Goal: Transaction & Acquisition: Book appointment/travel/reservation

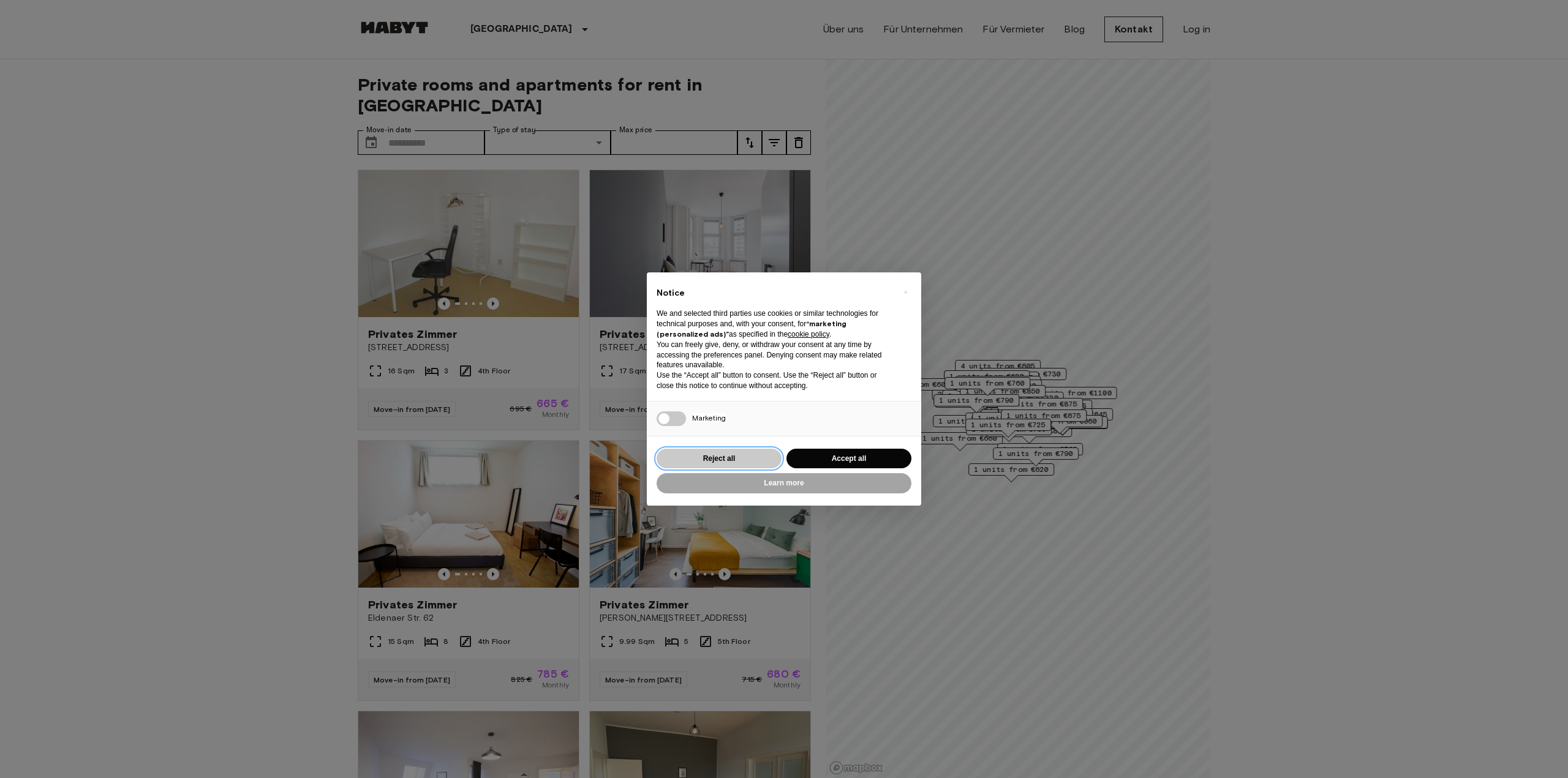
click at [729, 458] on button "Reject all" at bounding box center [718, 459] width 125 height 20
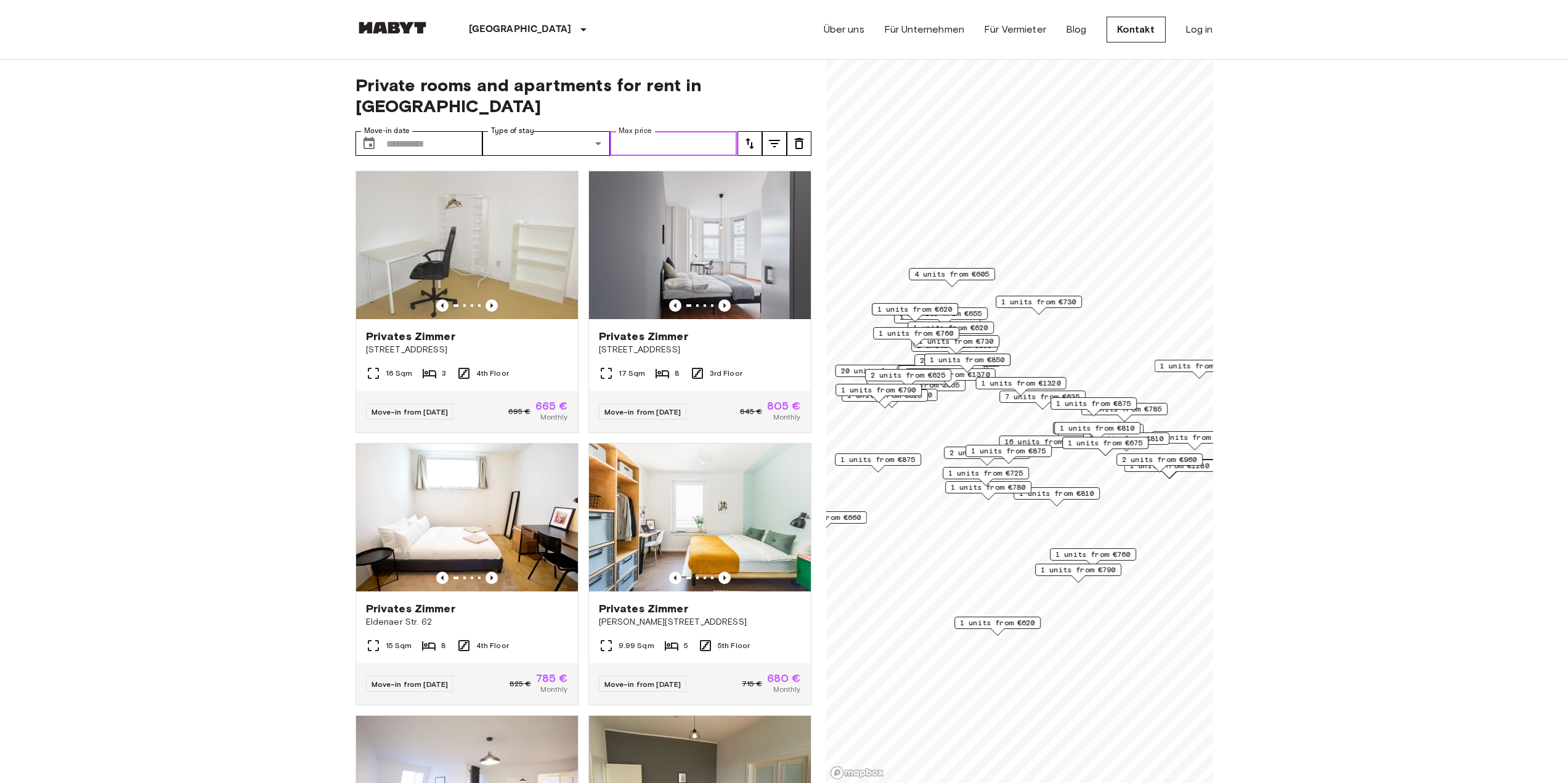
click at [673, 131] on input "Max price" at bounding box center [674, 144] width 127 height 25
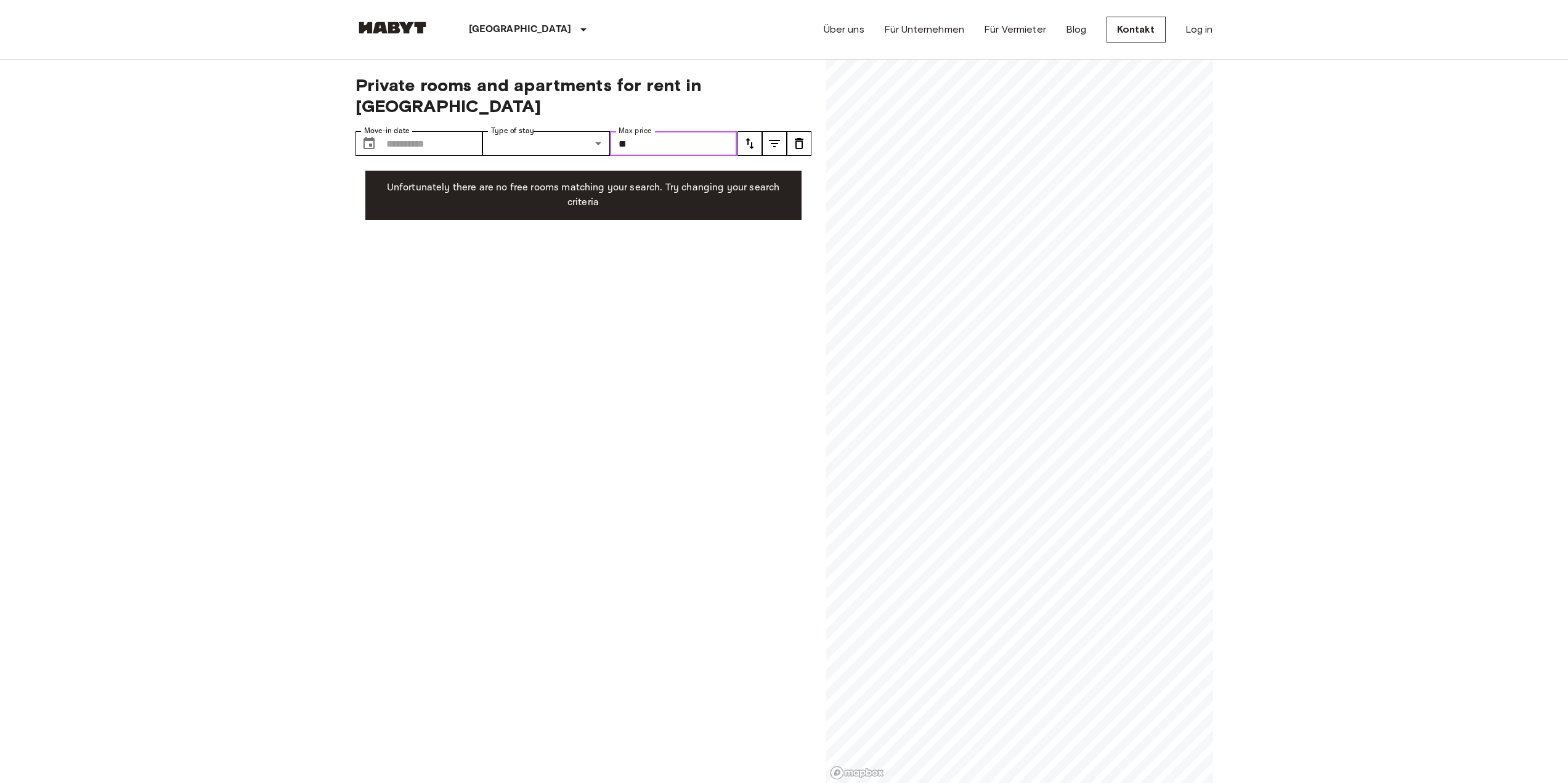
type input "*"
click at [628, 89] on span "Private rooms and apartments for rent in Berlin" at bounding box center [583, 95] width 456 height 42
click at [655, 131] on input "***" at bounding box center [674, 144] width 127 height 25
type input "*"
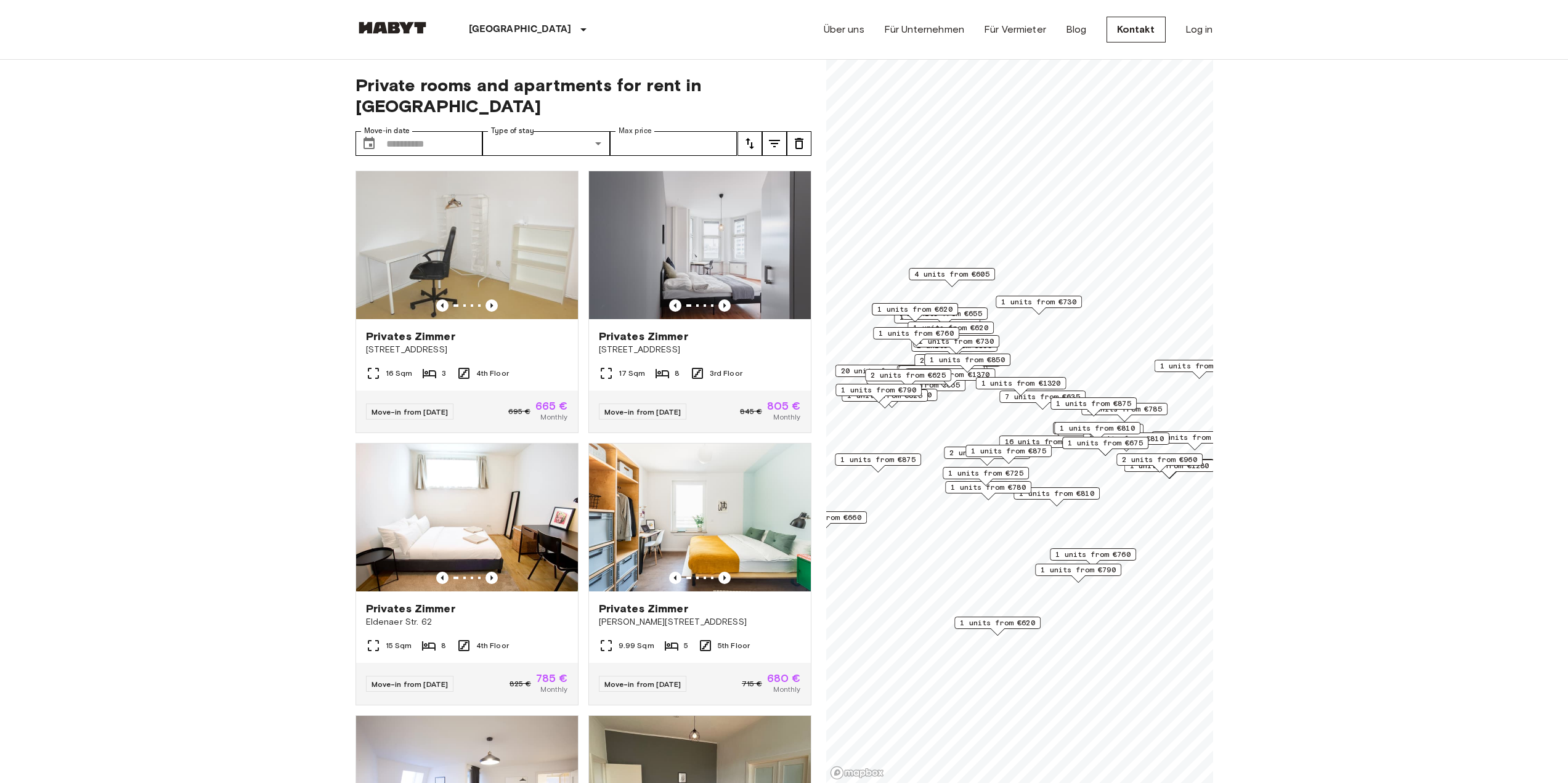
click at [673, 102] on div "Private rooms and apartments for rent in Berlin Move-in date ​ Move-in date Typ…" at bounding box center [583, 422] width 456 height 724
click at [488, 300] on icon "Previous image" at bounding box center [492, 306] width 12 height 12
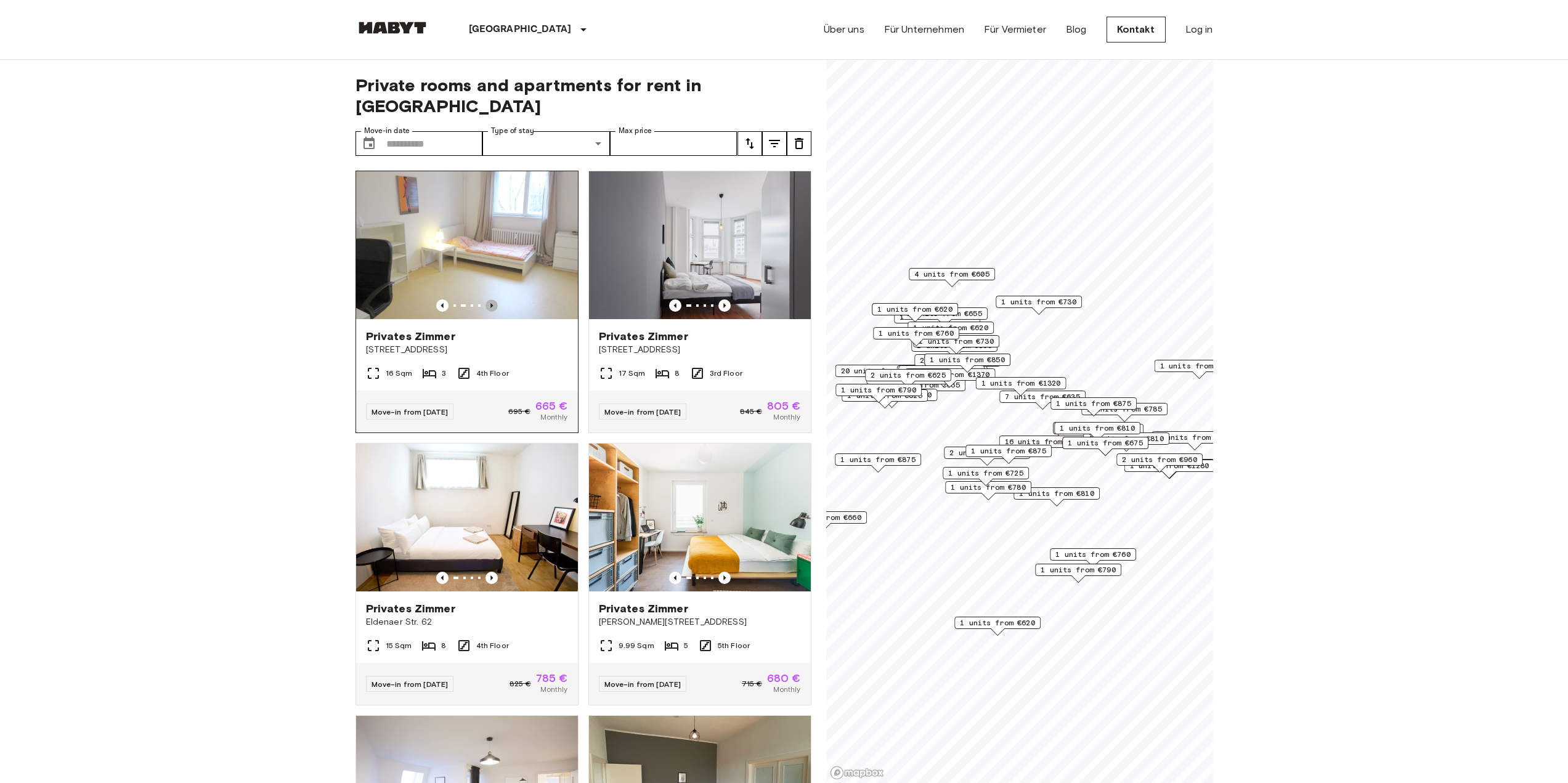
click at [488, 300] on icon "Previous image" at bounding box center [492, 306] width 12 height 12
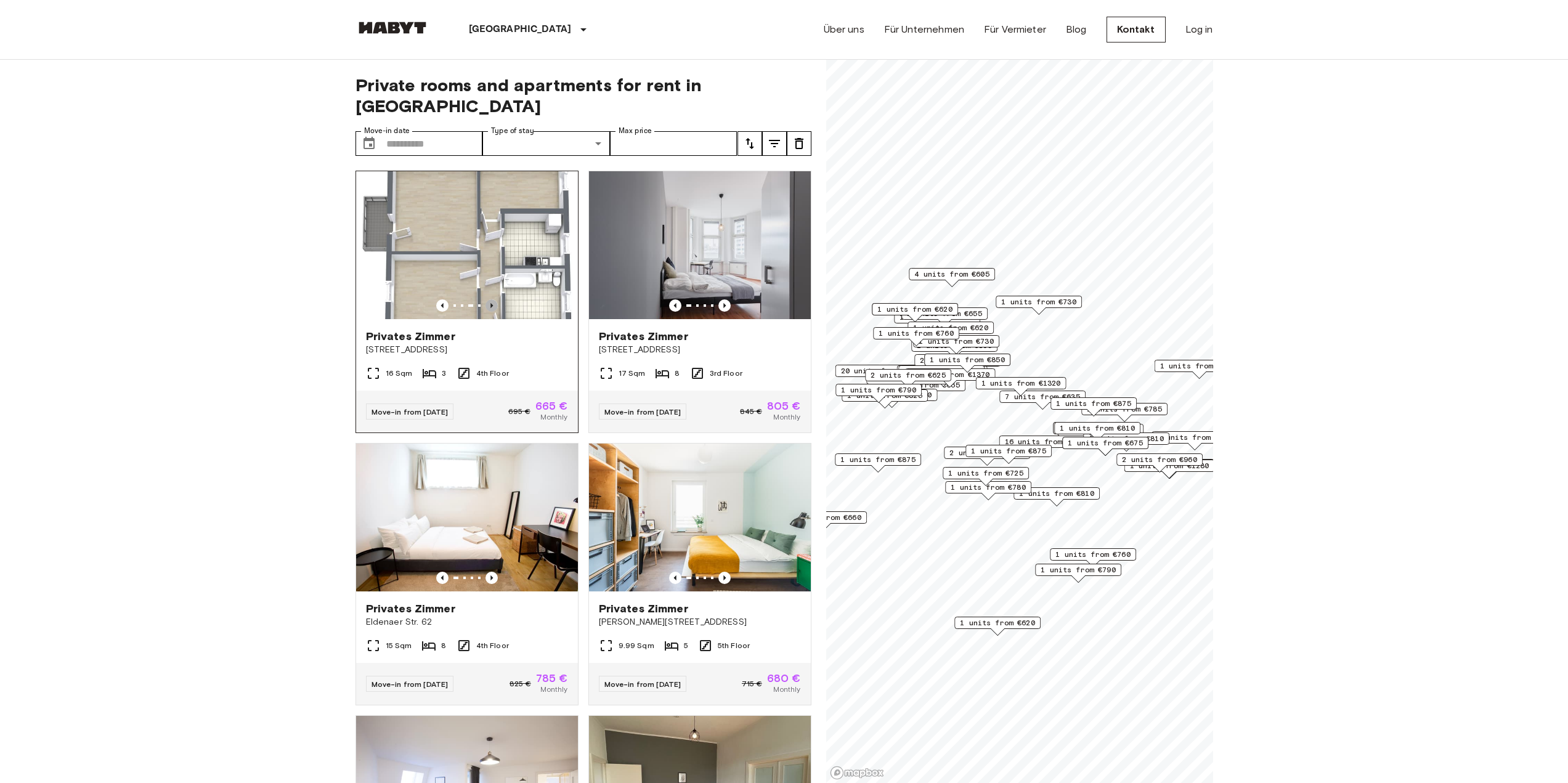
click at [488, 300] on icon "Previous image" at bounding box center [492, 306] width 12 height 12
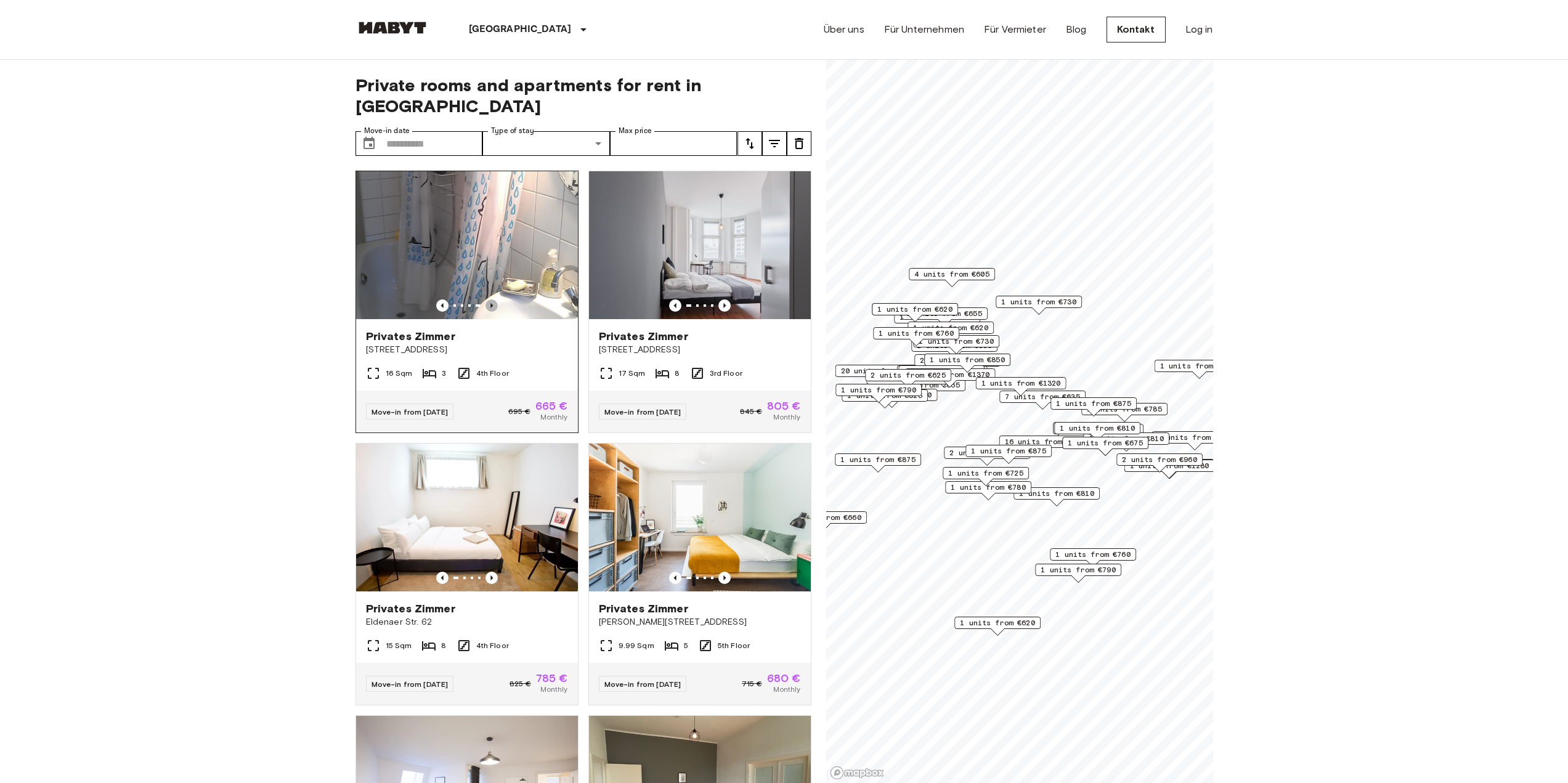
click at [488, 300] on icon "Previous image" at bounding box center [492, 306] width 12 height 12
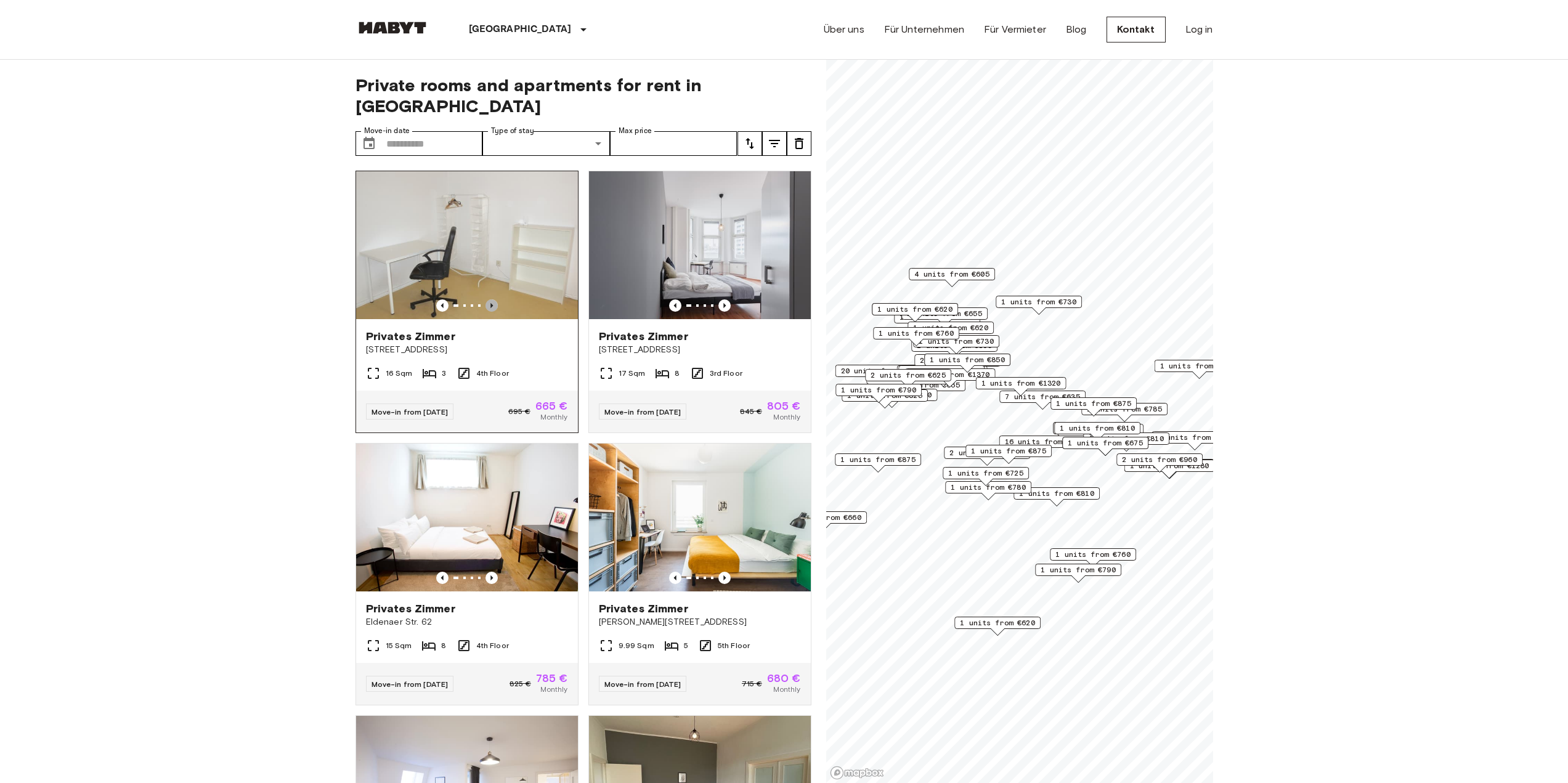
click at [488, 300] on icon "Previous image" at bounding box center [492, 306] width 12 height 12
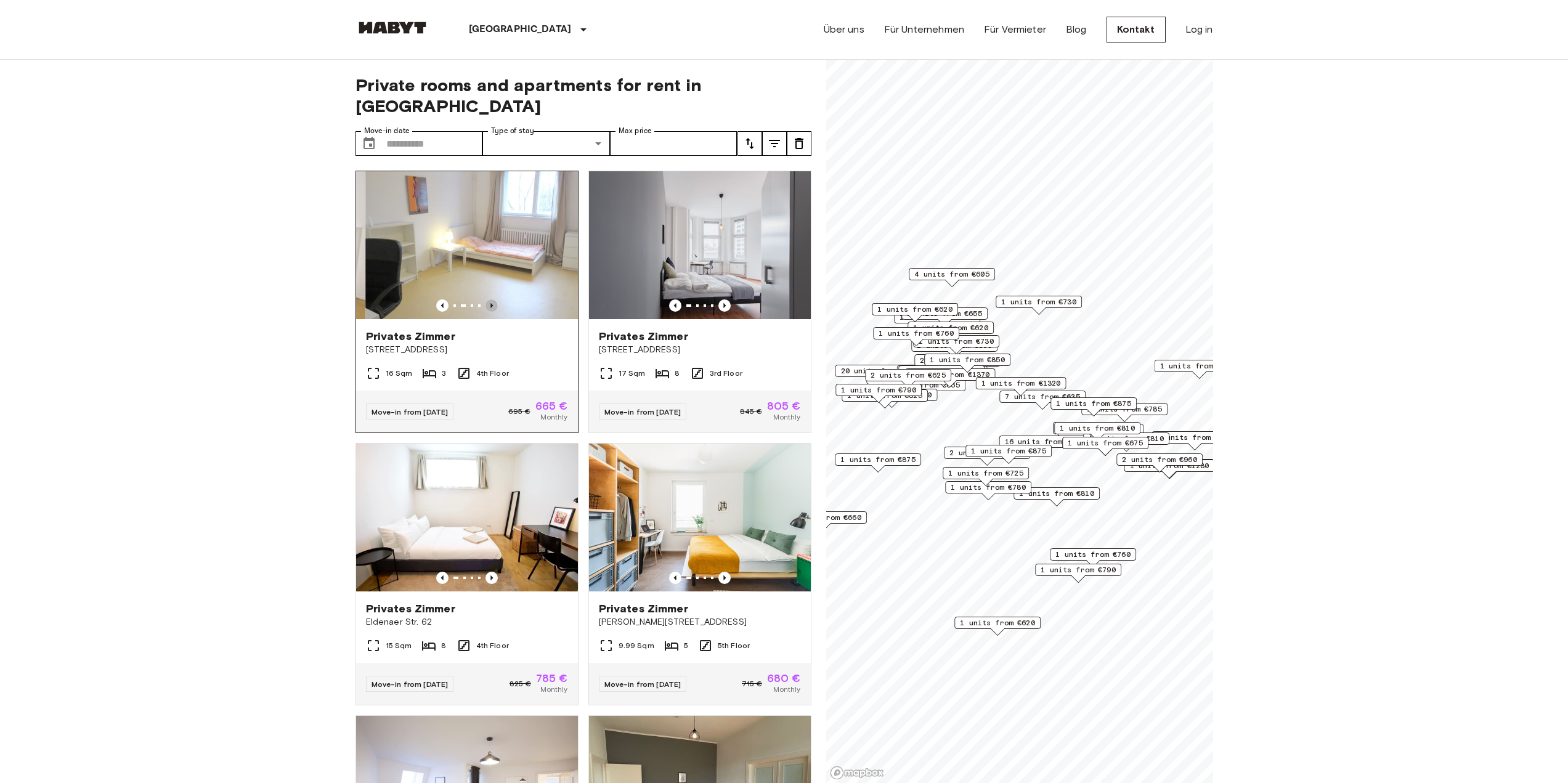
click at [488, 300] on icon "Previous image" at bounding box center [492, 306] width 12 height 12
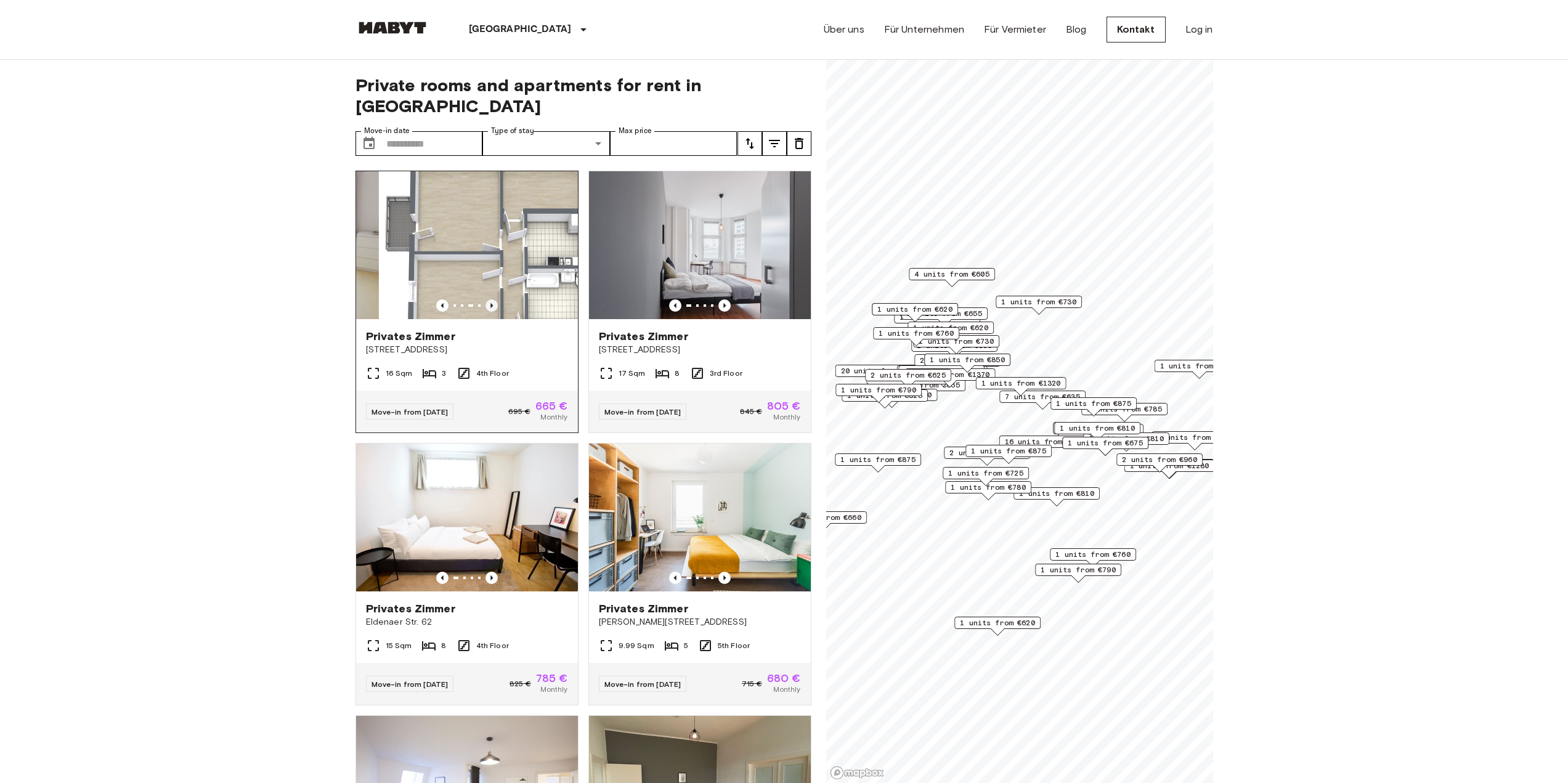
click at [488, 300] on icon "Previous image" at bounding box center [492, 306] width 12 height 12
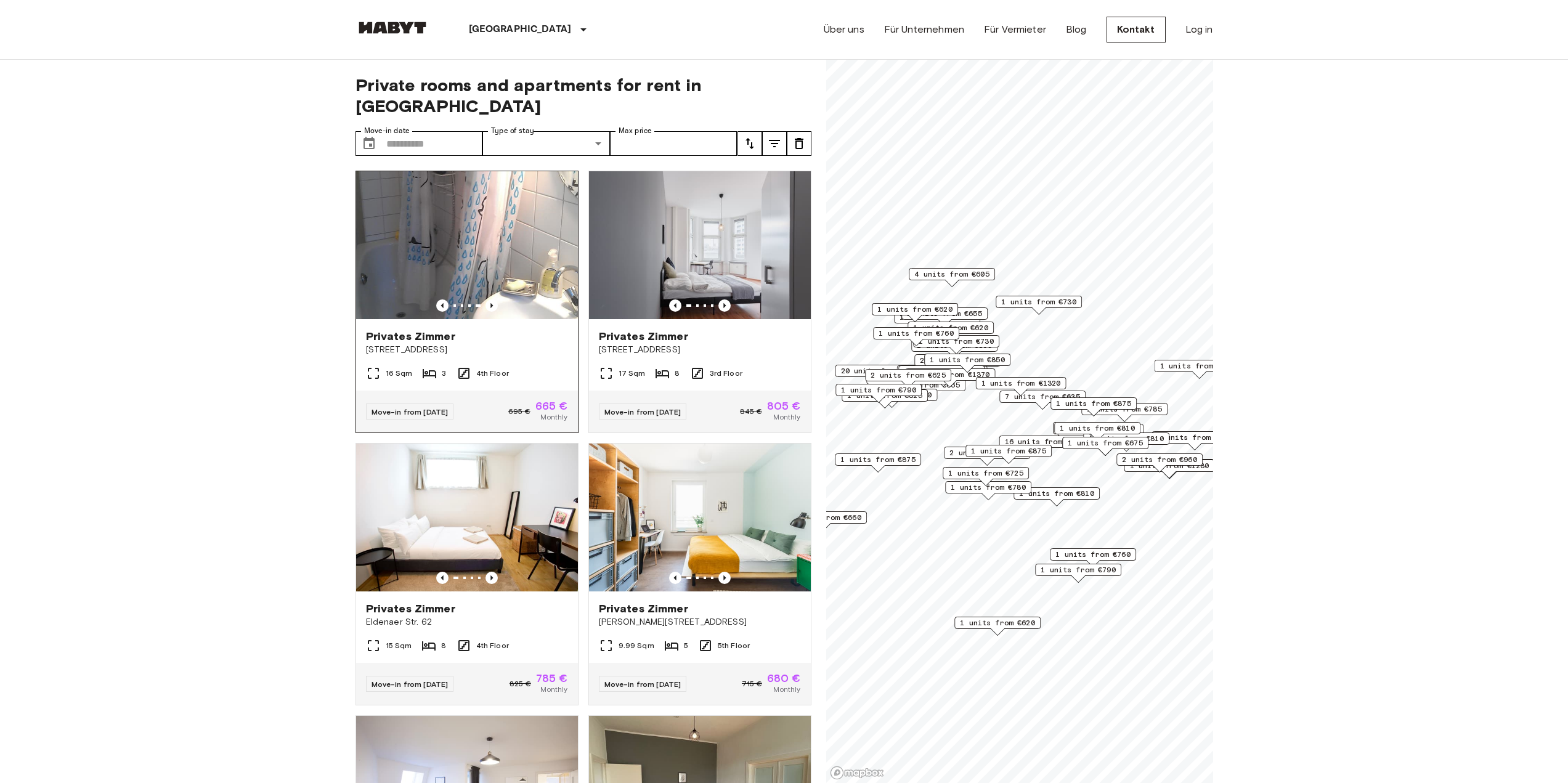
click at [512, 329] on div "Privates Zimmer" at bounding box center [467, 337] width 202 height 15
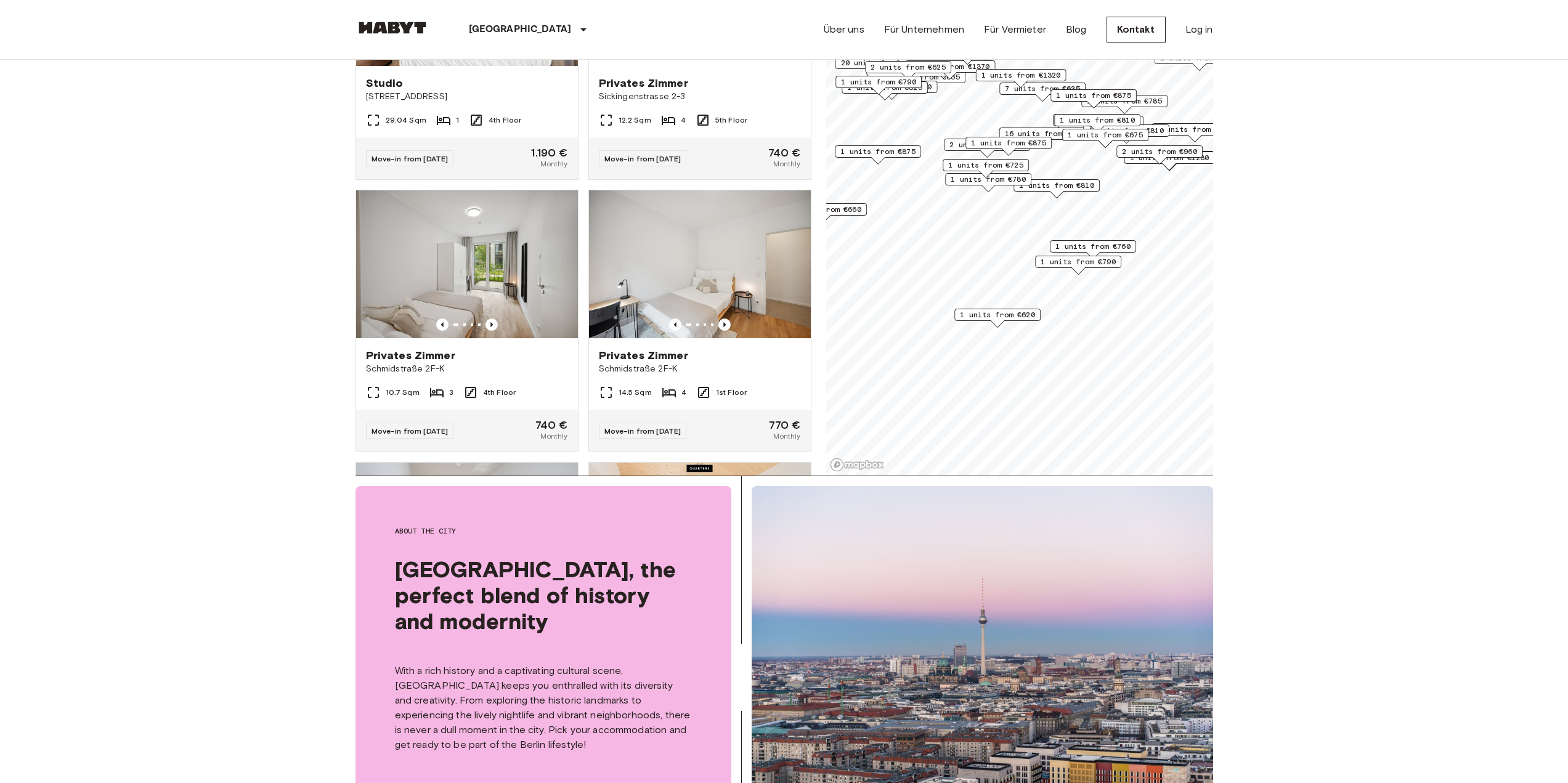
scroll to position [15092, 0]
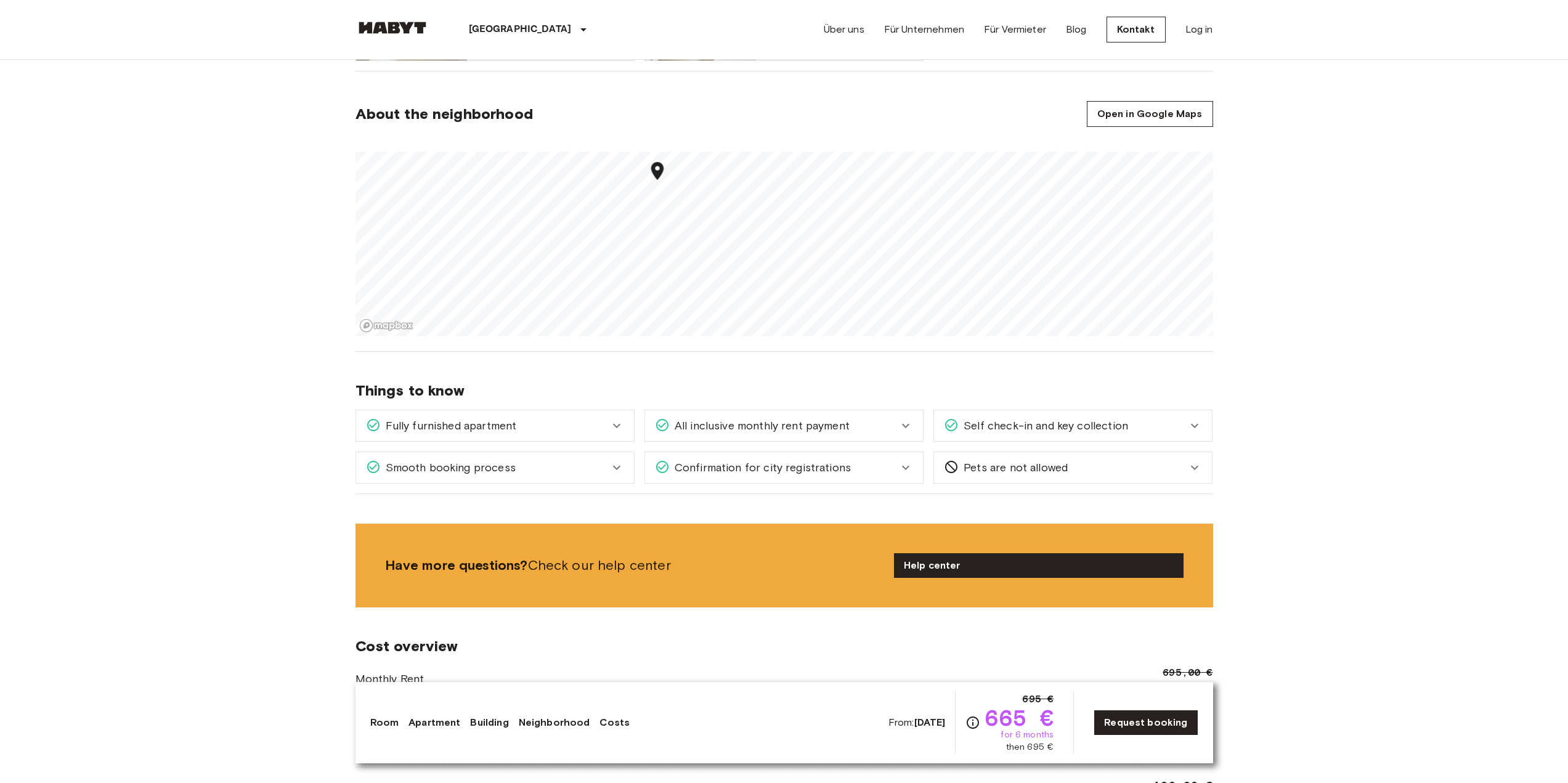
scroll to position [801, 0]
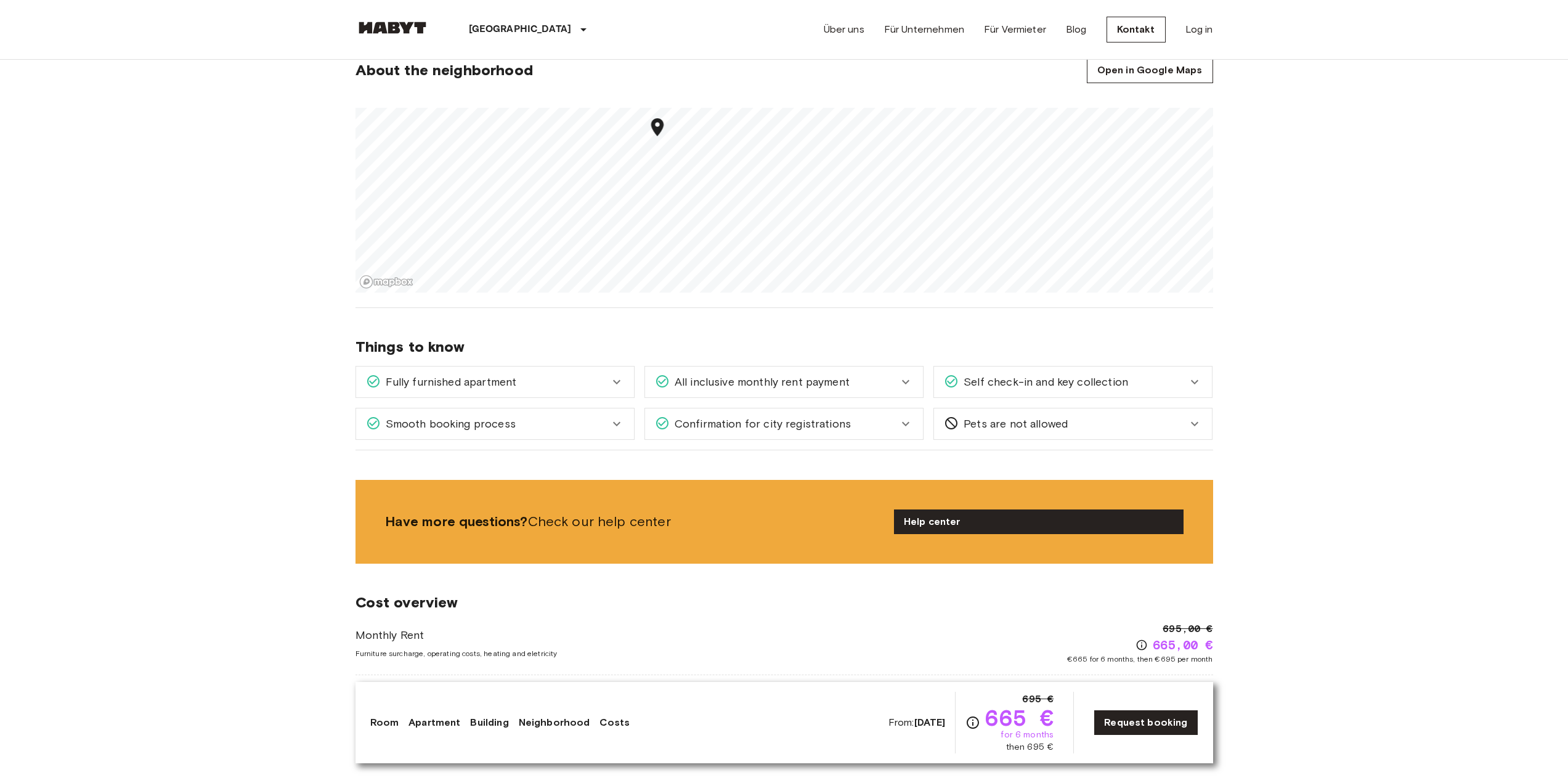
click at [838, 369] on div "All inclusive monthly rent payment" at bounding box center [783, 382] width 278 height 31
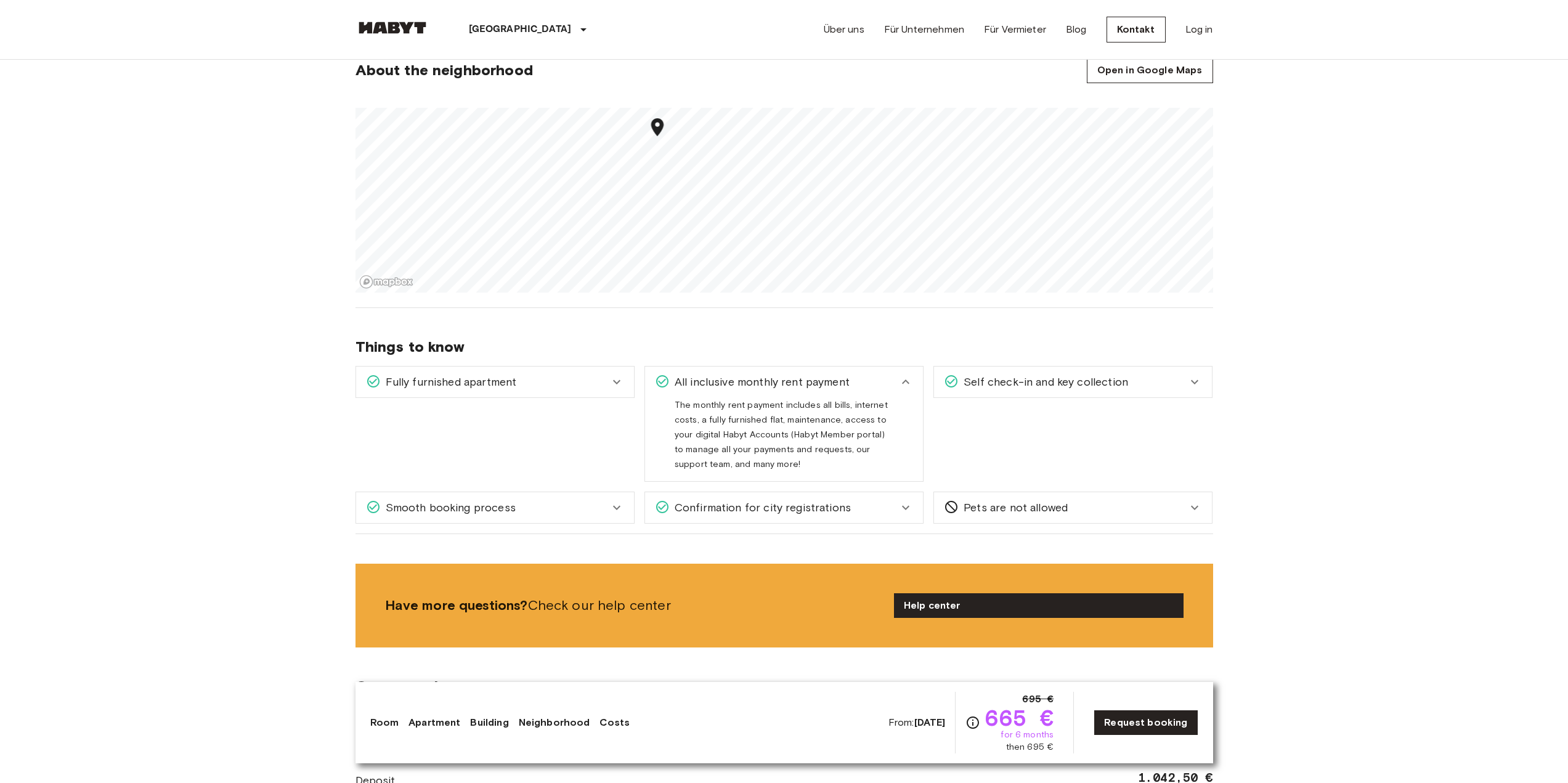
click at [865, 378] on div "All inclusive monthly rent payment" at bounding box center [776, 382] width 243 height 16
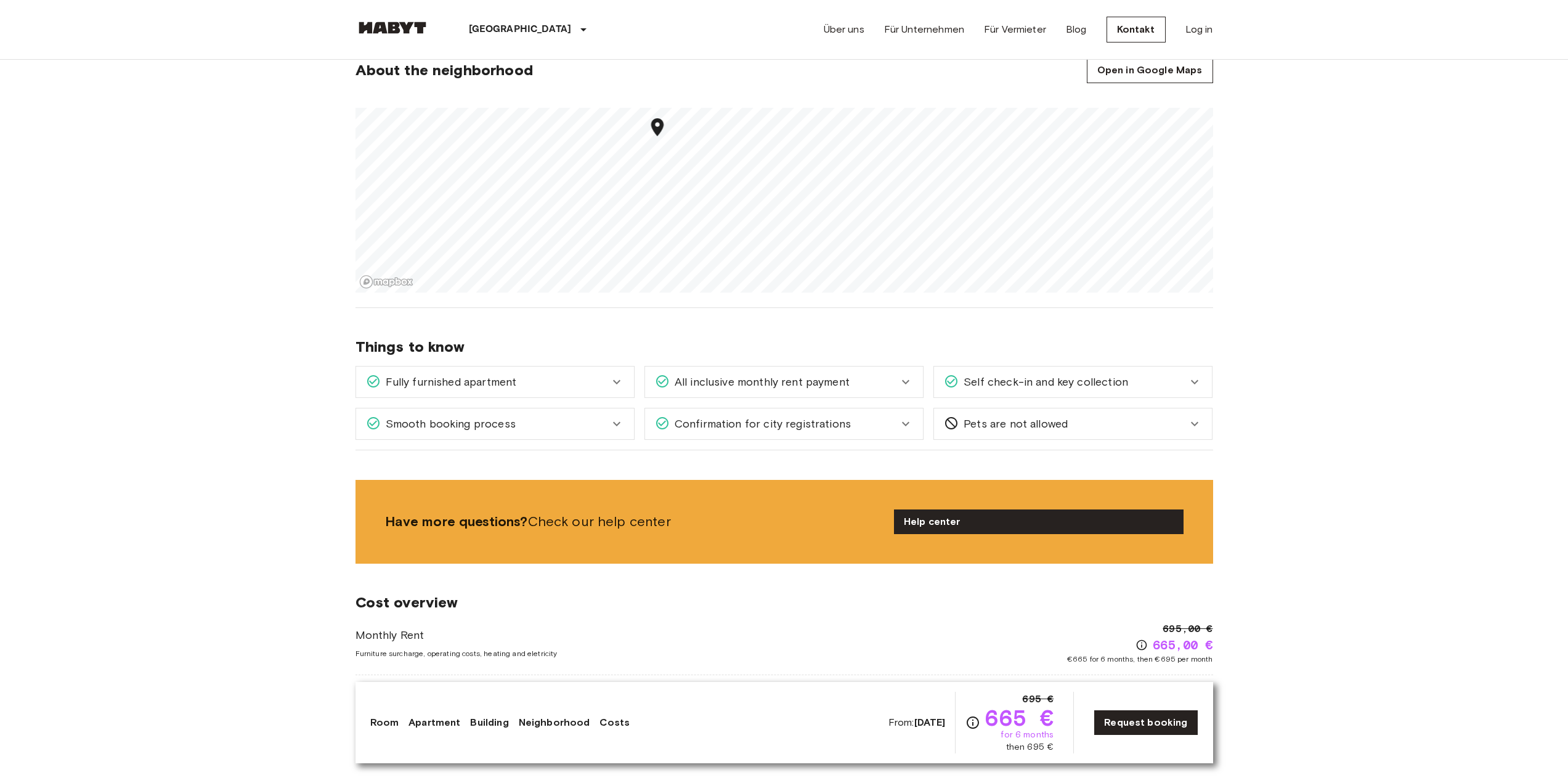
click at [997, 387] on span "Self check-in and key collection" at bounding box center [1043, 382] width 170 height 16
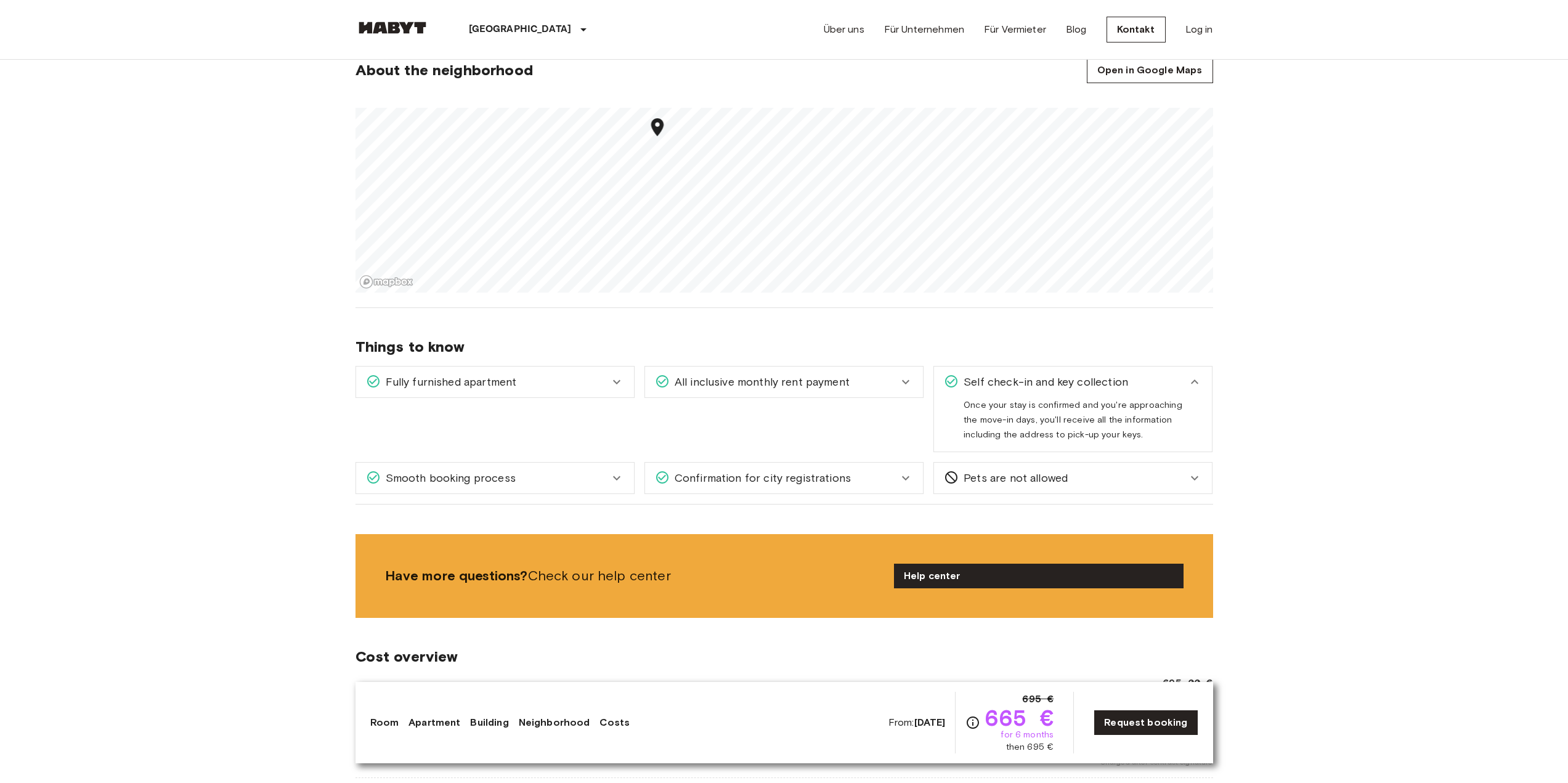
click at [997, 387] on span "Self check-in and key collection" at bounding box center [1043, 382] width 170 height 16
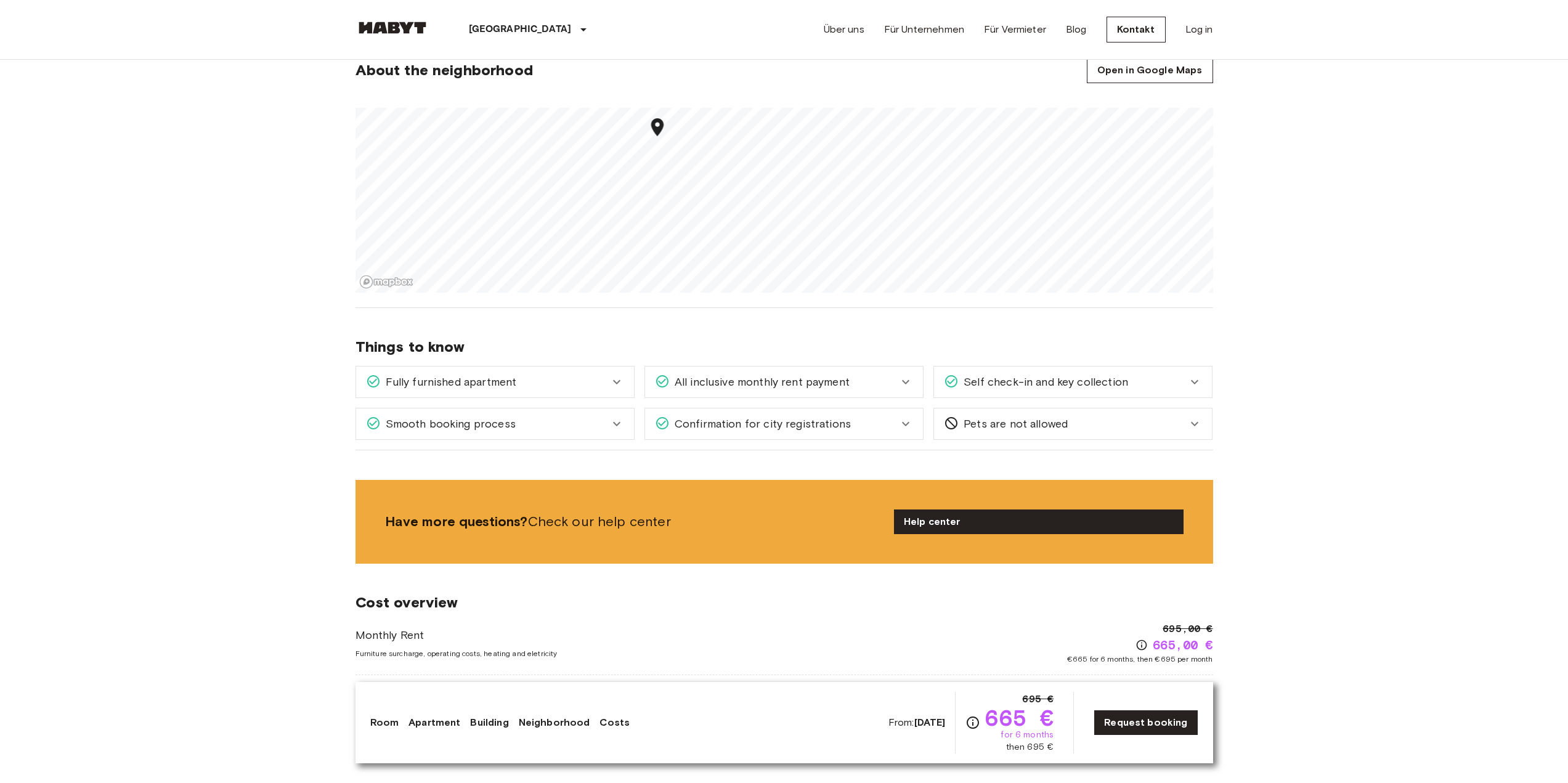
click at [510, 389] on span "Fully furnished apartment" at bounding box center [449, 382] width 136 height 16
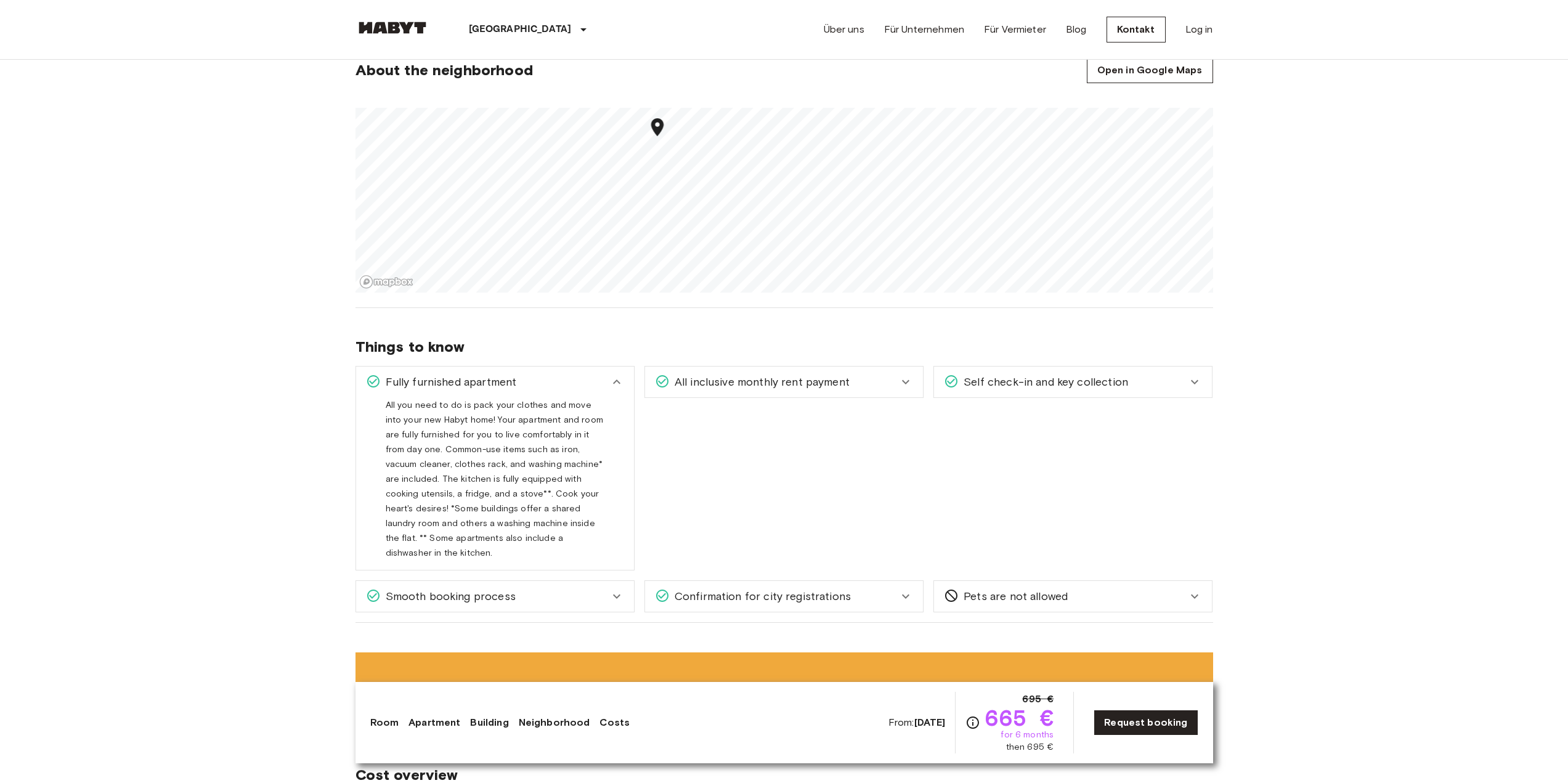
click at [512, 388] on span "Fully furnished apartment" at bounding box center [449, 382] width 136 height 16
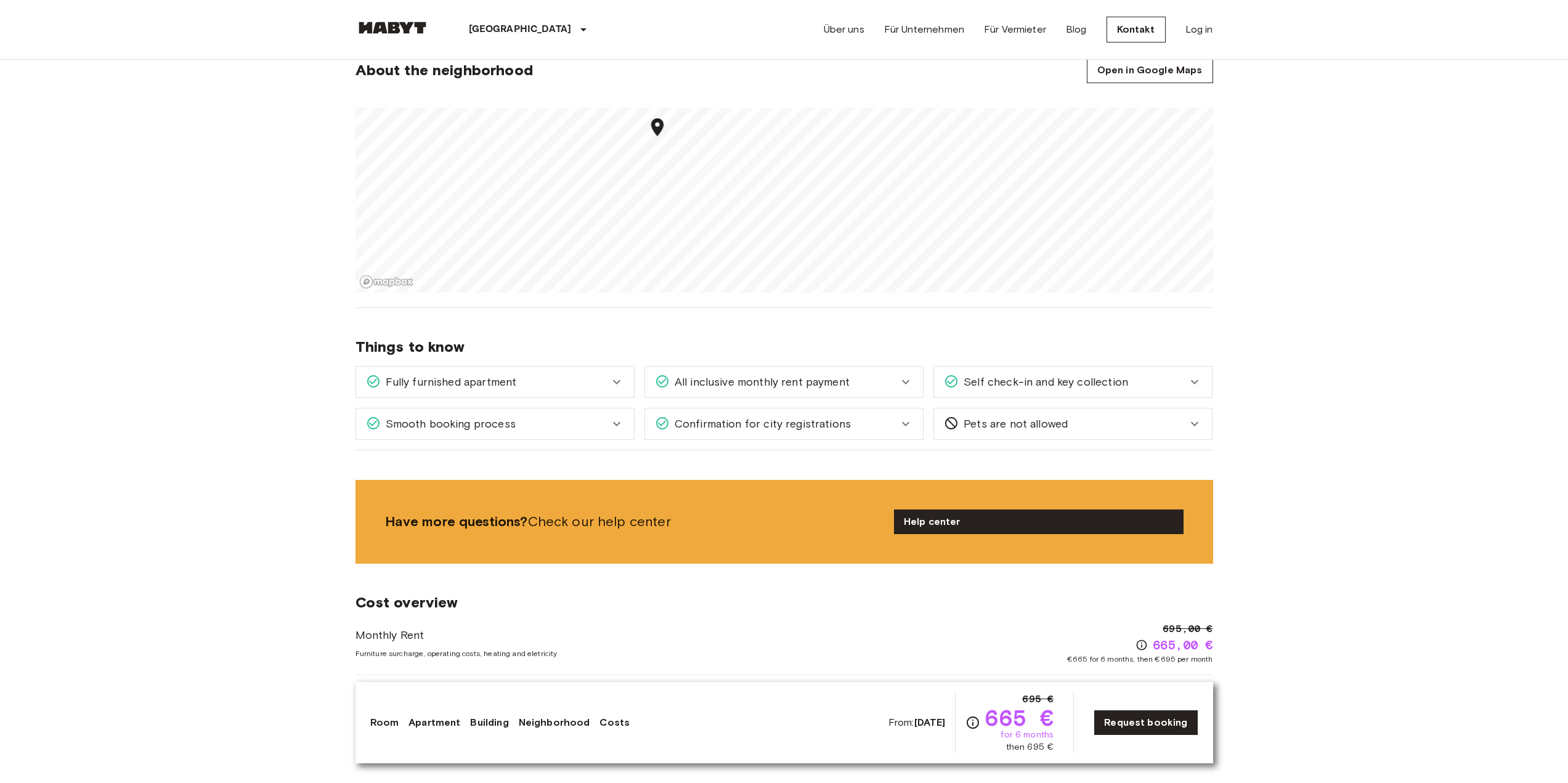
click at [527, 393] on div "Fully furnished apartment" at bounding box center [494, 382] width 278 height 31
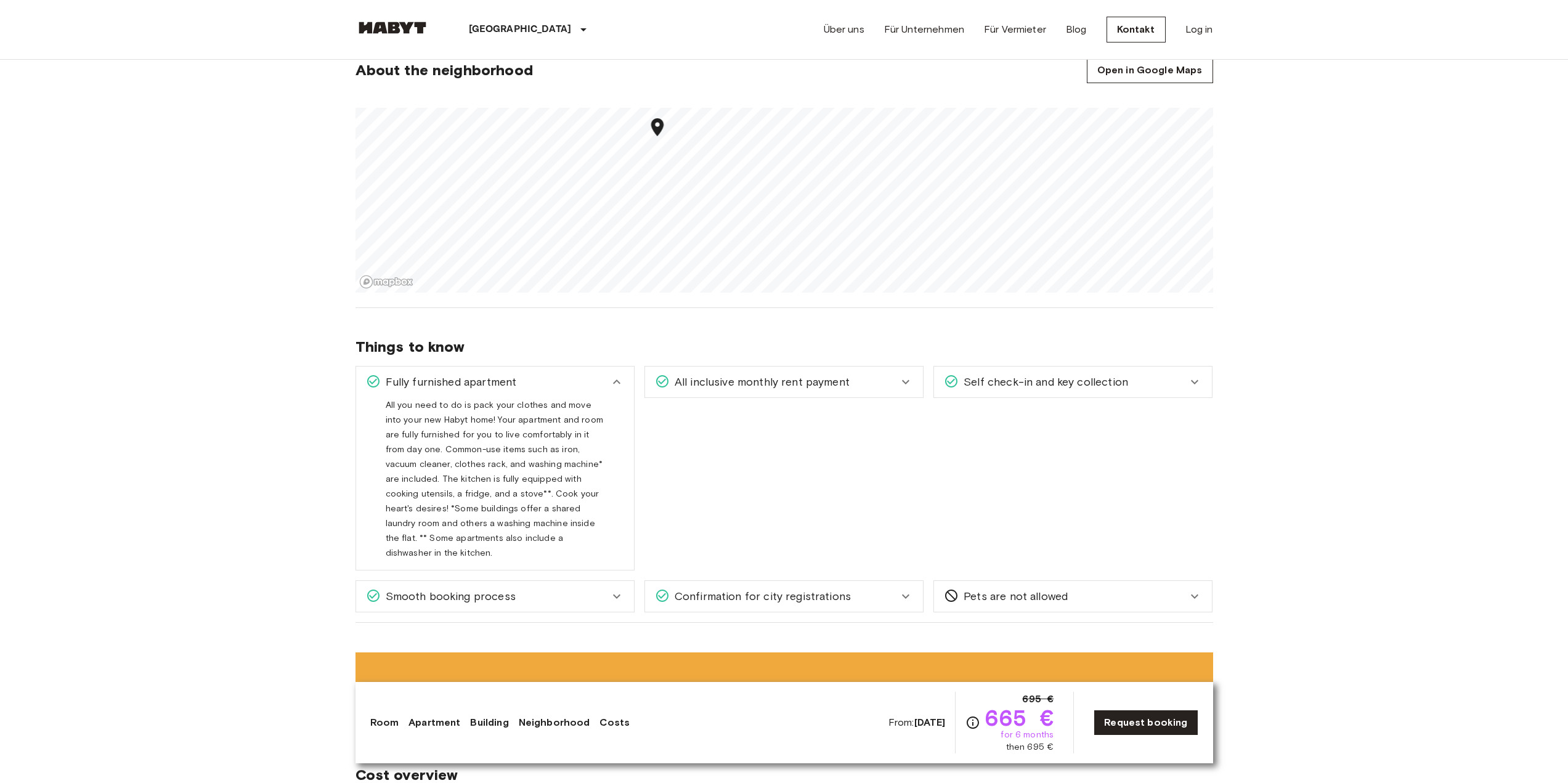
click at [536, 386] on div "Fully furnished apartment" at bounding box center [487, 382] width 243 height 16
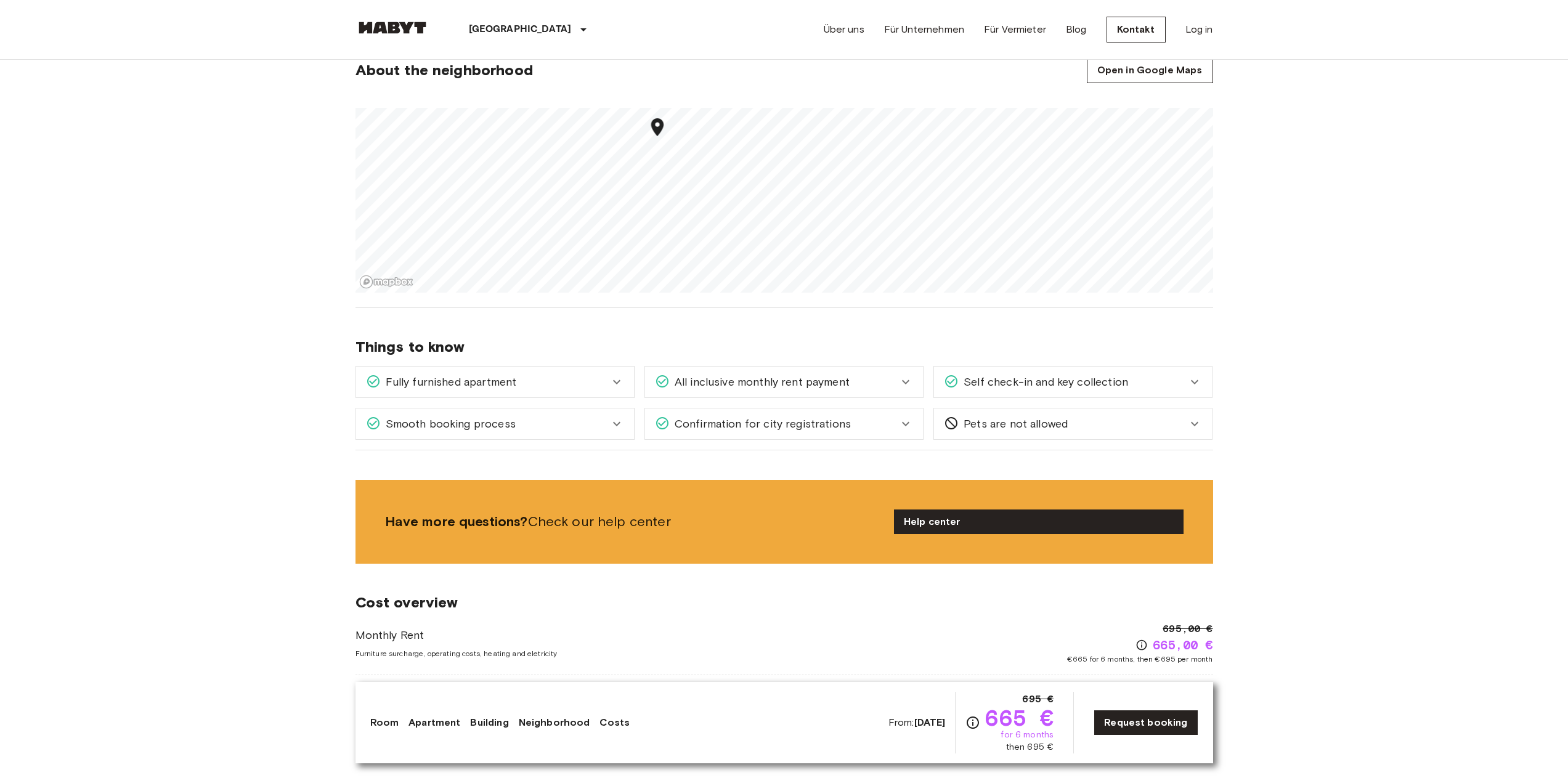
click at [537, 413] on div "Smooth booking process" at bounding box center [494, 424] width 278 height 31
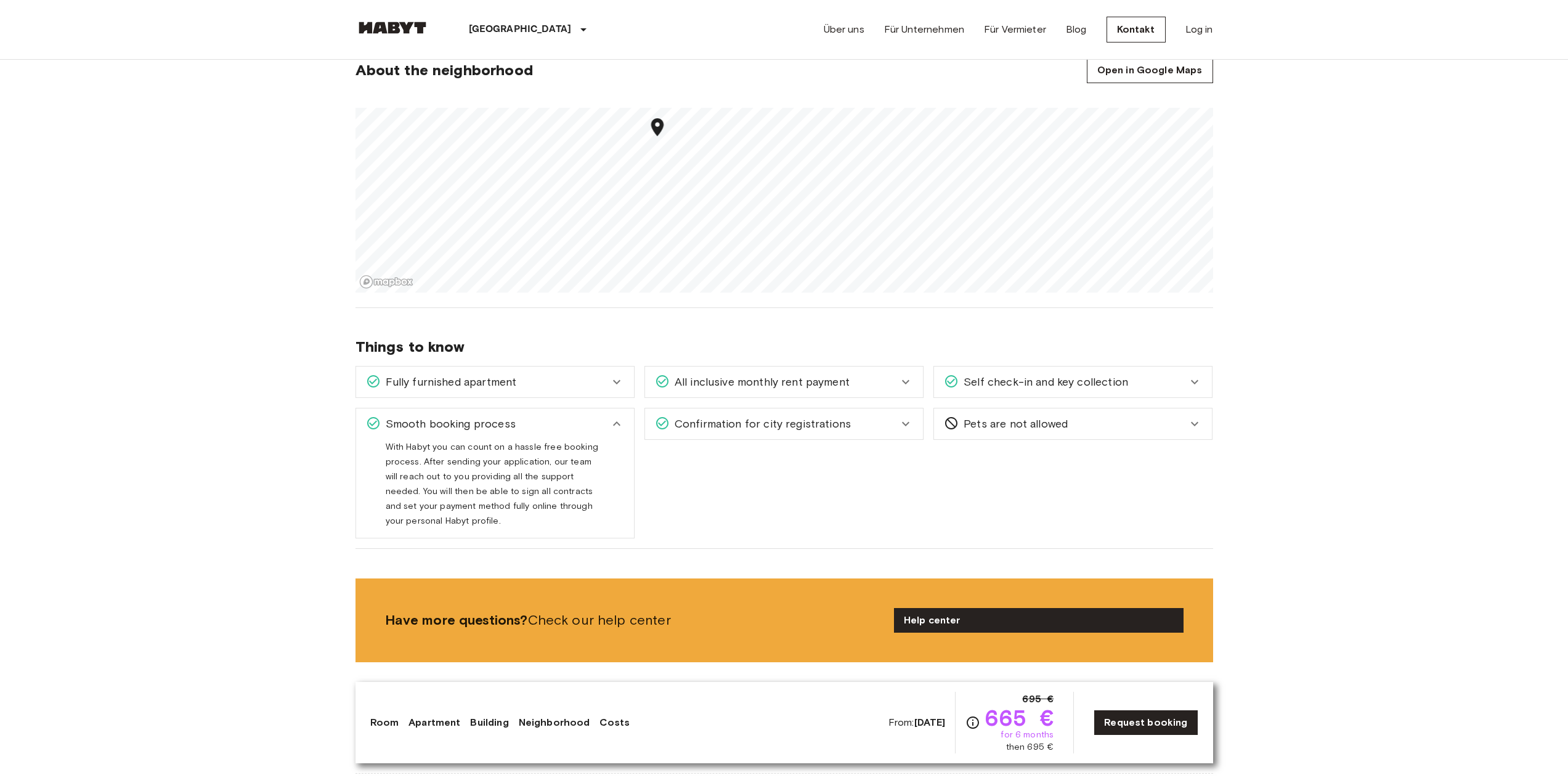
click at [538, 413] on div "Smooth booking process" at bounding box center [494, 424] width 278 height 31
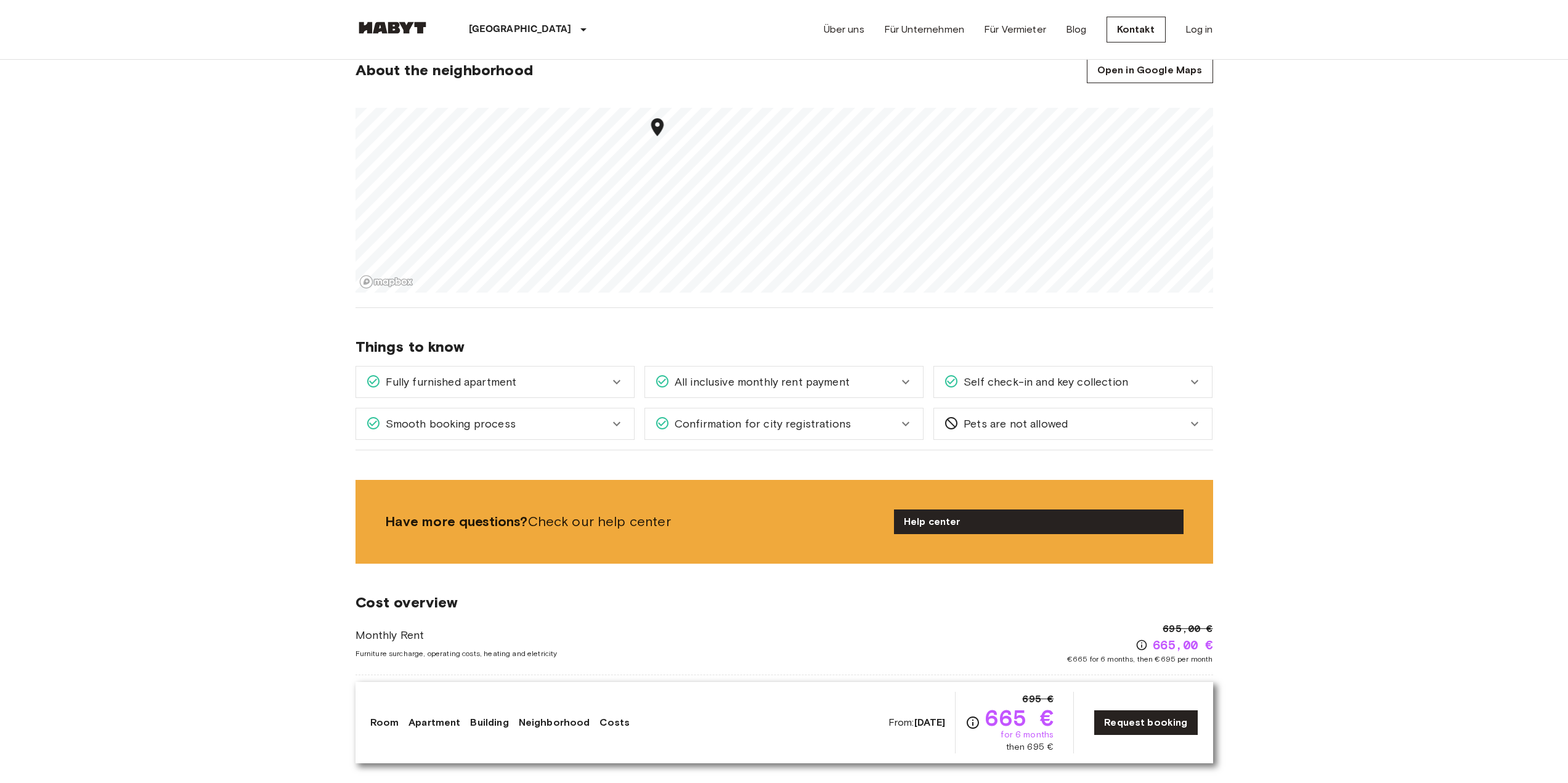
click at [720, 429] on span "Confirmation for city registrations" at bounding box center [760, 424] width 181 height 16
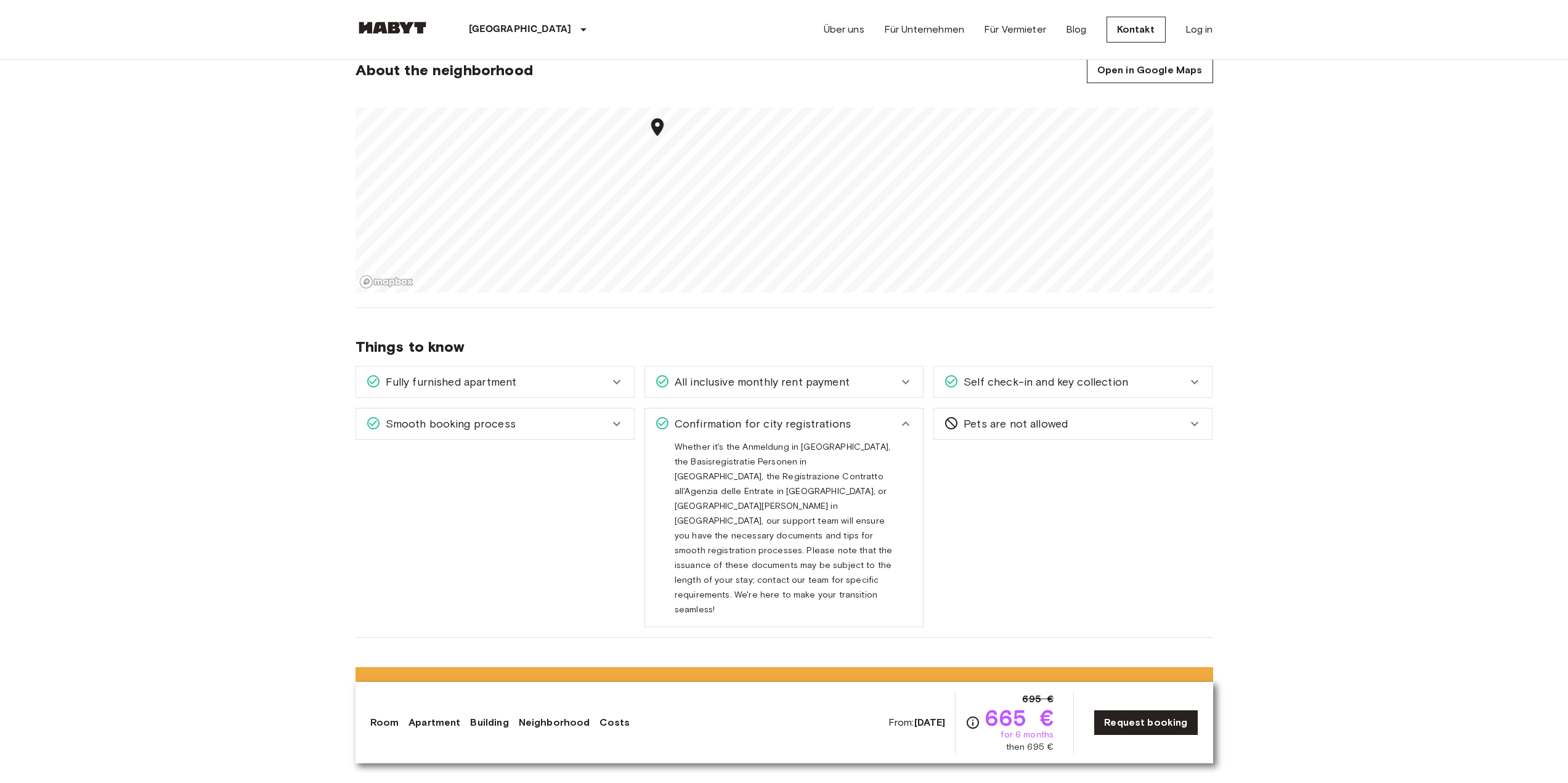
drag, startPoint x: 720, startPoint y: 429, endPoint x: 911, endPoint y: 426, distance: 191.0
click at [721, 429] on span "Confirmation for city registrations" at bounding box center [760, 424] width 181 height 16
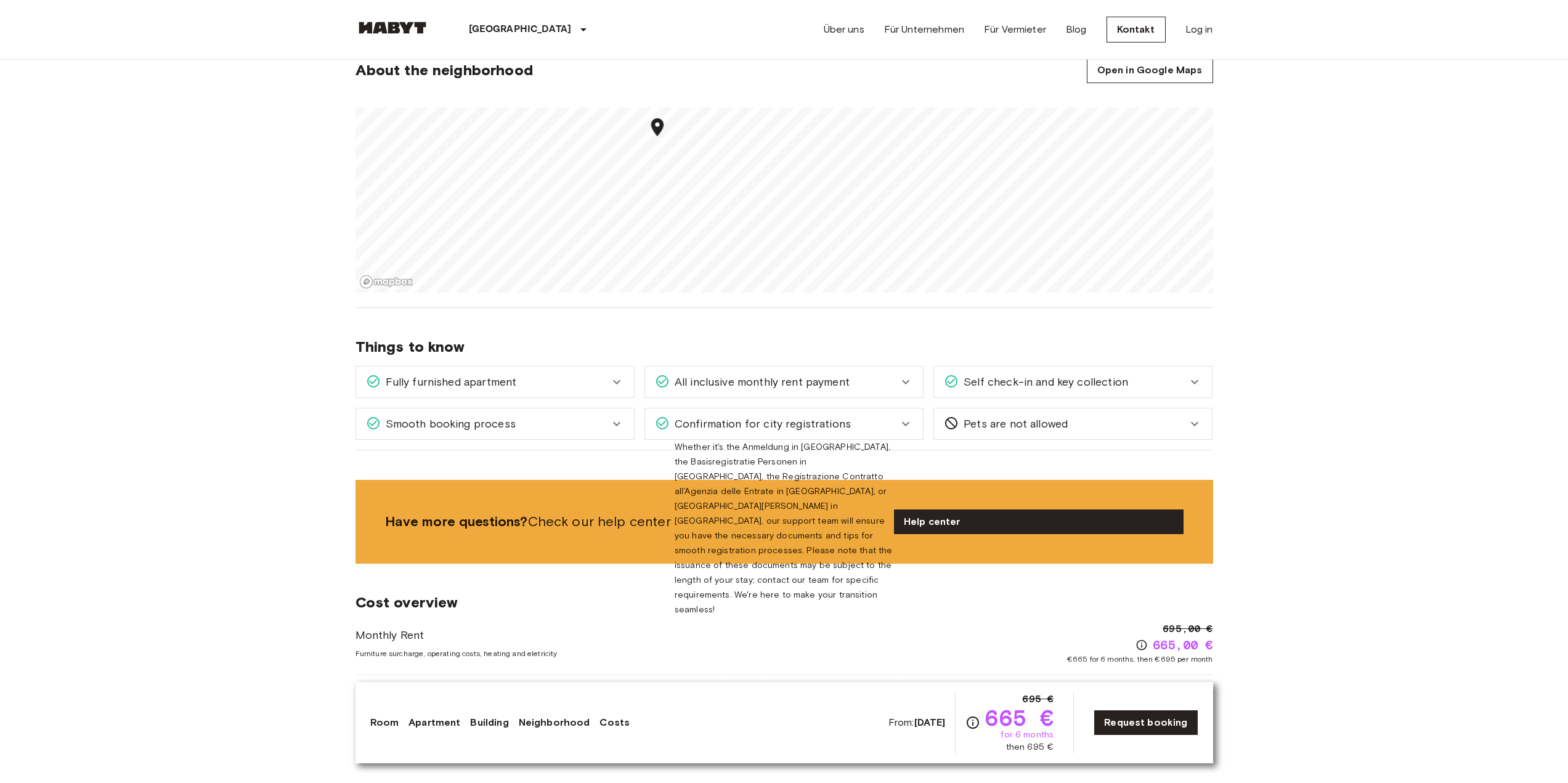
click at [1025, 439] on div "Pets are not allowed" at bounding box center [1072, 424] width 278 height 31
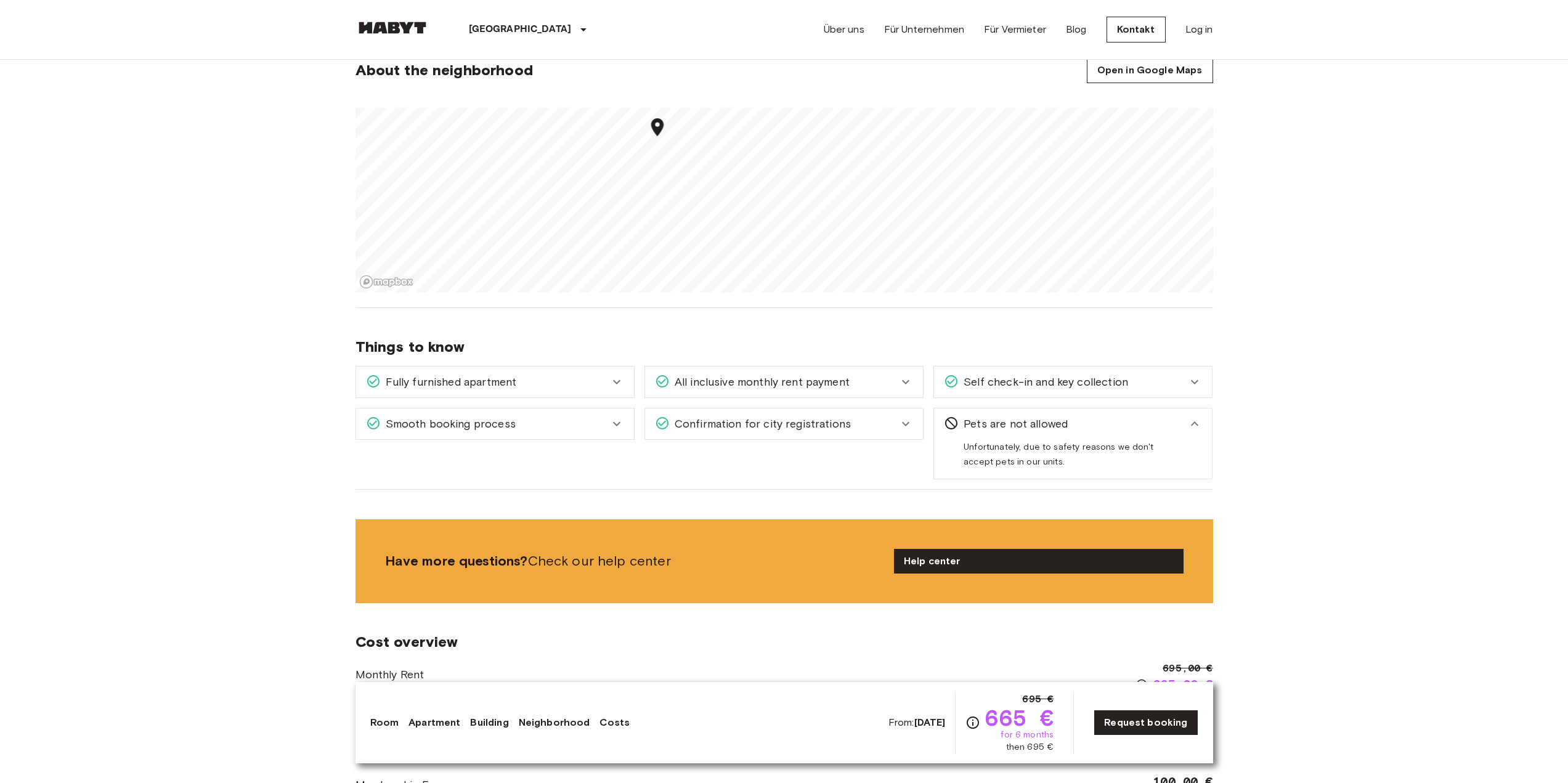
click at [1108, 430] on div "Pets are not allowed" at bounding box center [1065, 424] width 243 height 16
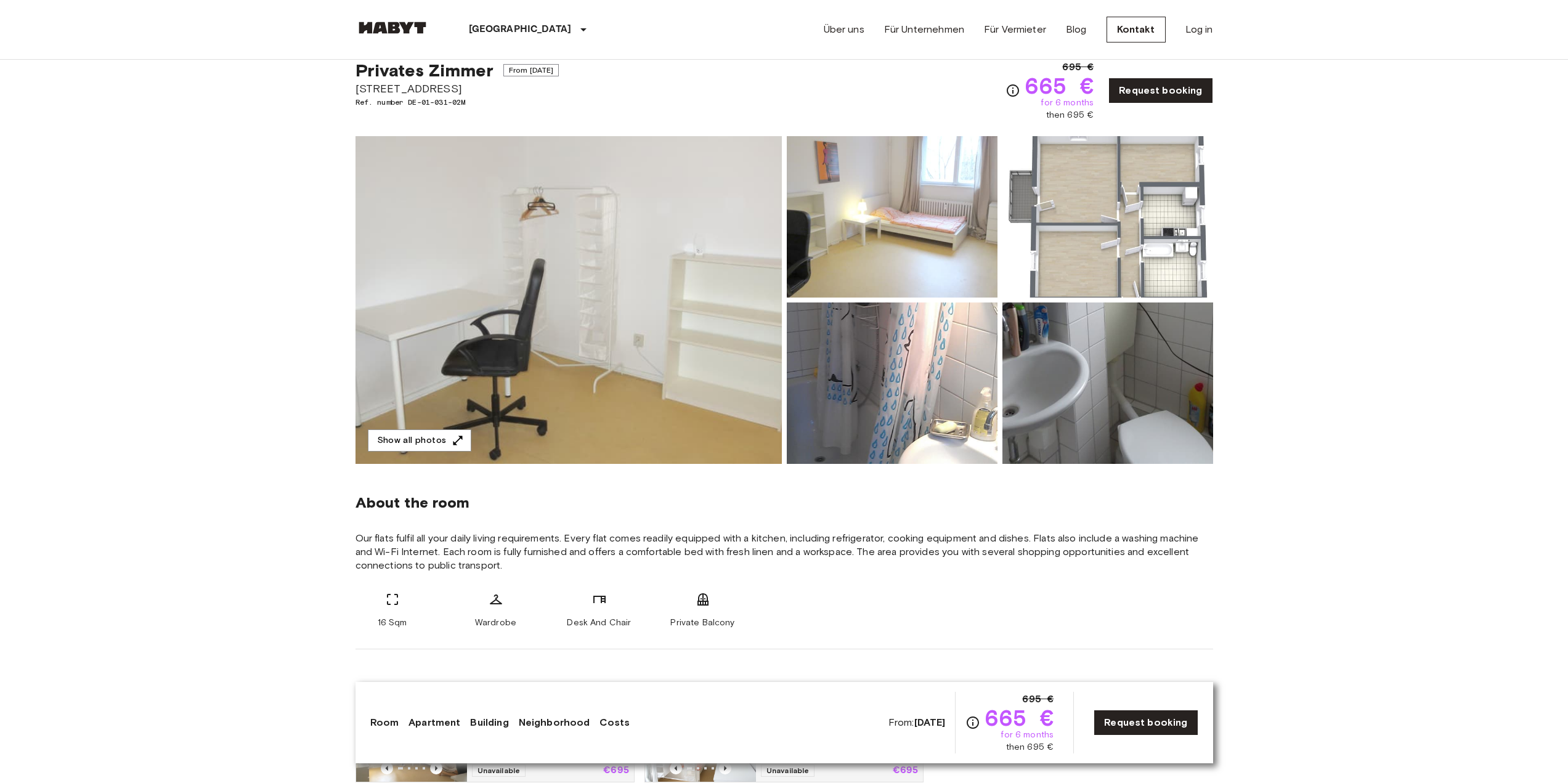
scroll to position [0, 0]
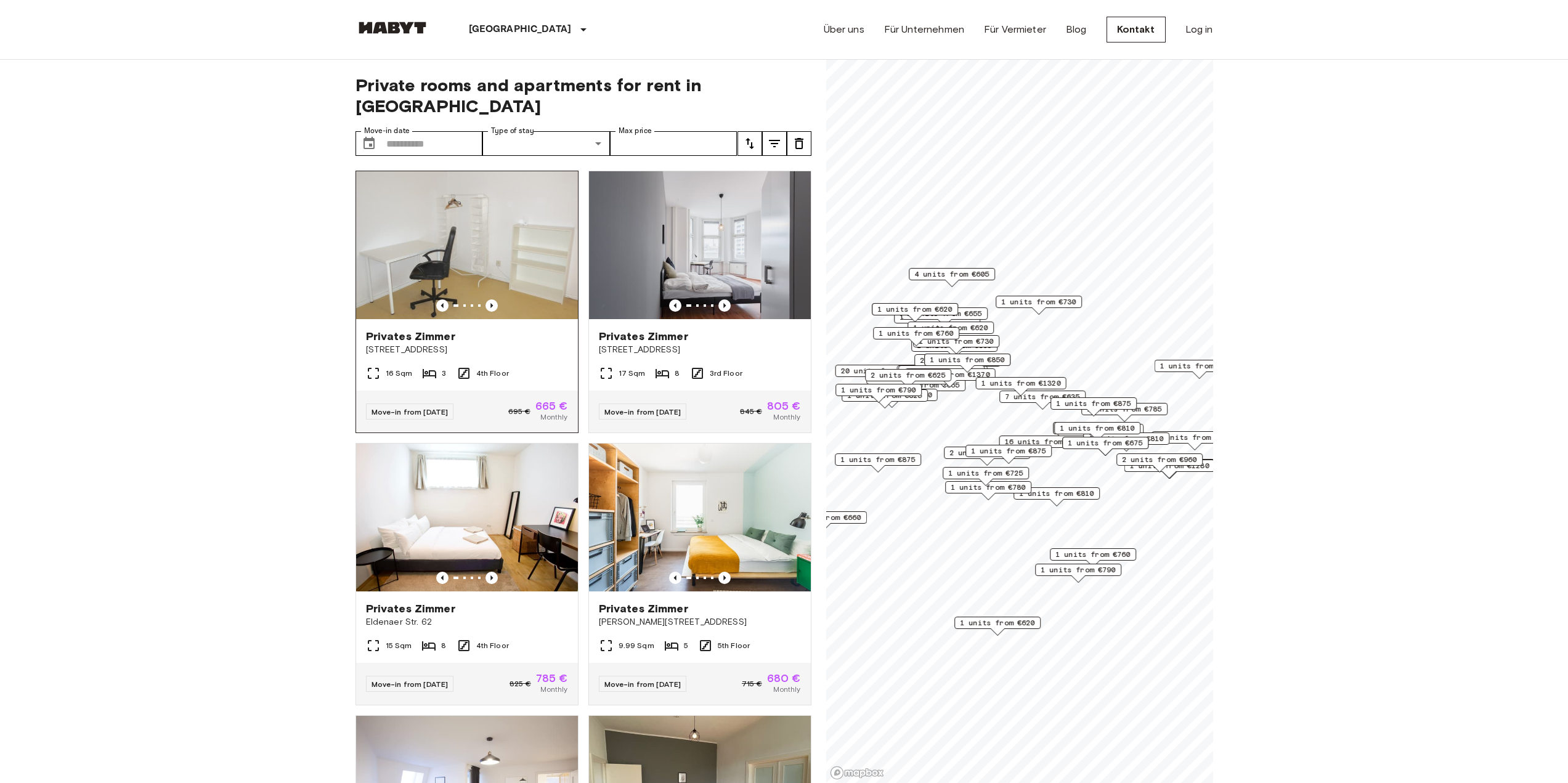
click at [468, 300] on div at bounding box center [467, 306] width 222 height 12
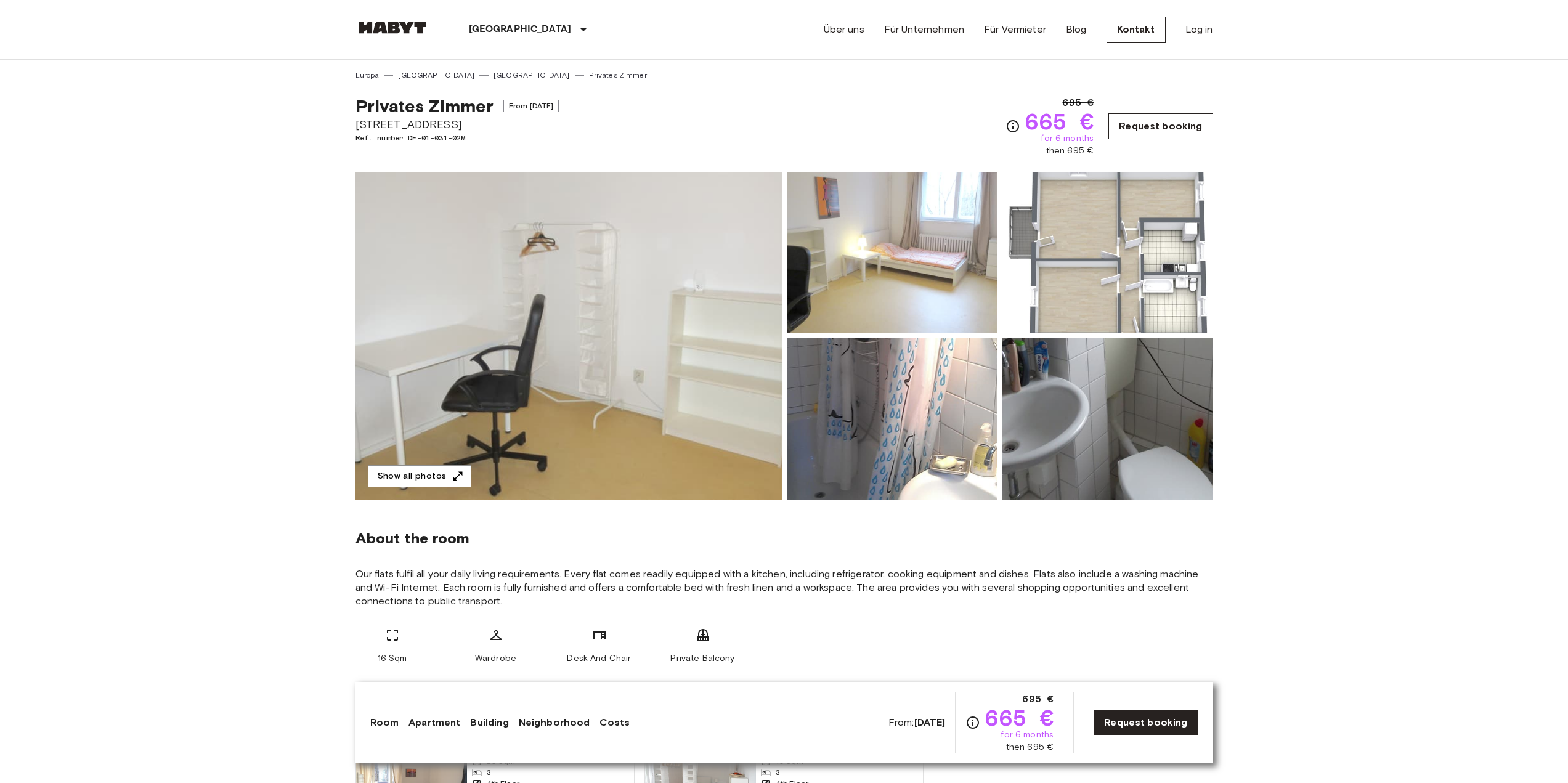
click at [1157, 126] on link "Request booking" at bounding box center [1160, 126] width 104 height 26
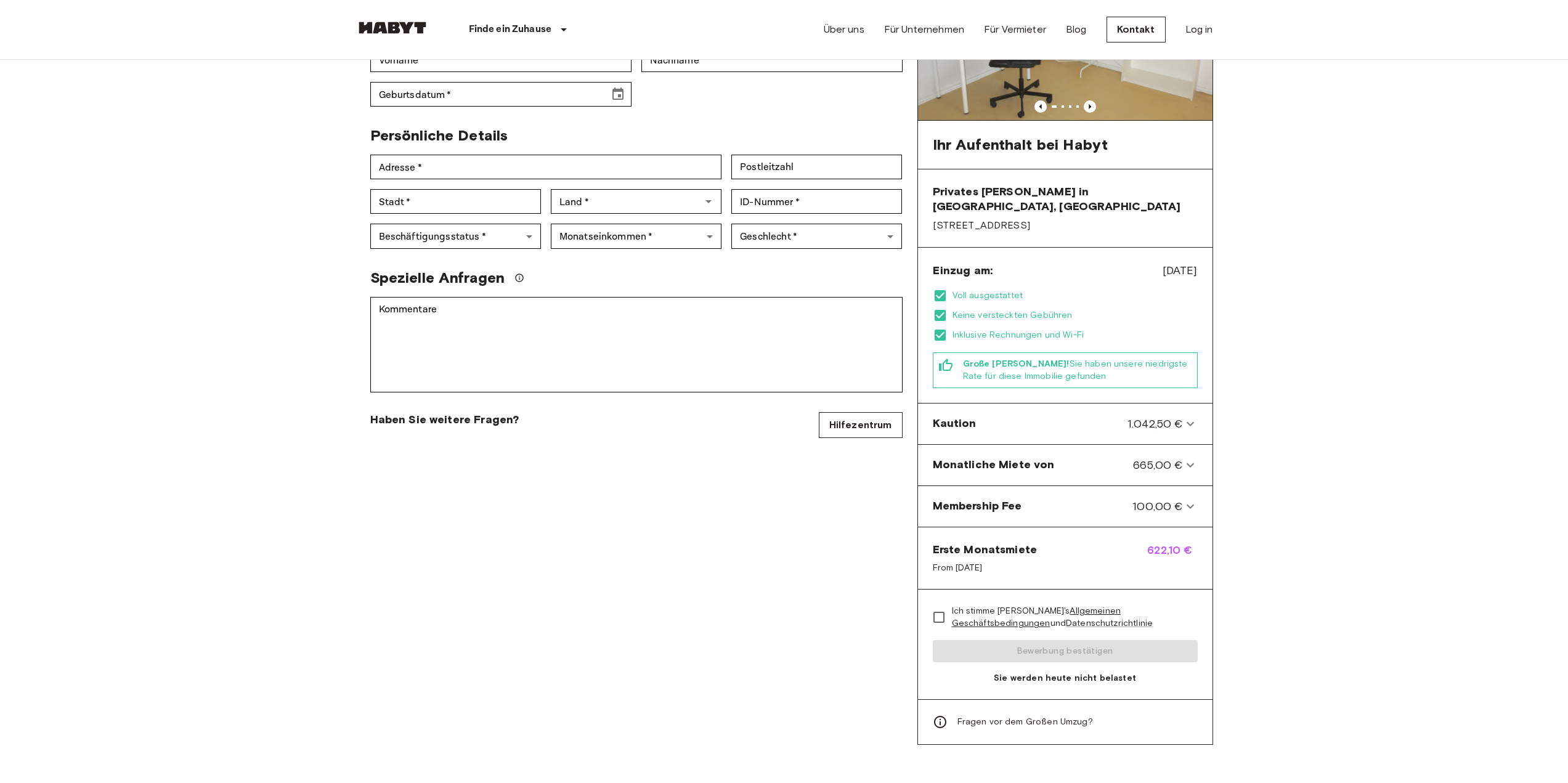
scroll to position [185, 0]
click at [1202, 501] on Fee-panel "Membership Fee 100,00 €" at bounding box center [1065, 504] width 285 height 31
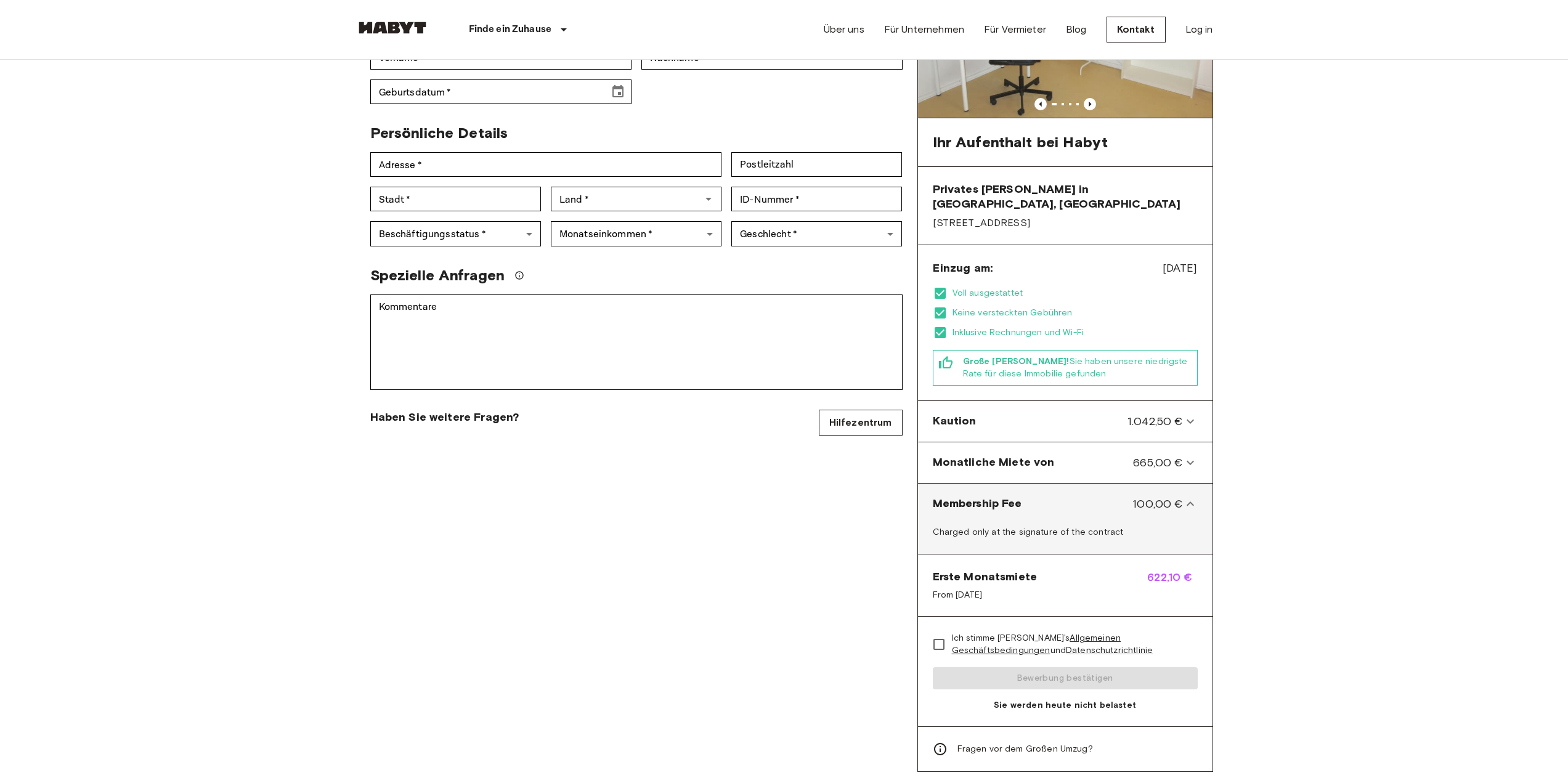
click at [1202, 501] on Fee-panel "Membership Fee 100,00 €" at bounding box center [1065, 504] width 285 height 31
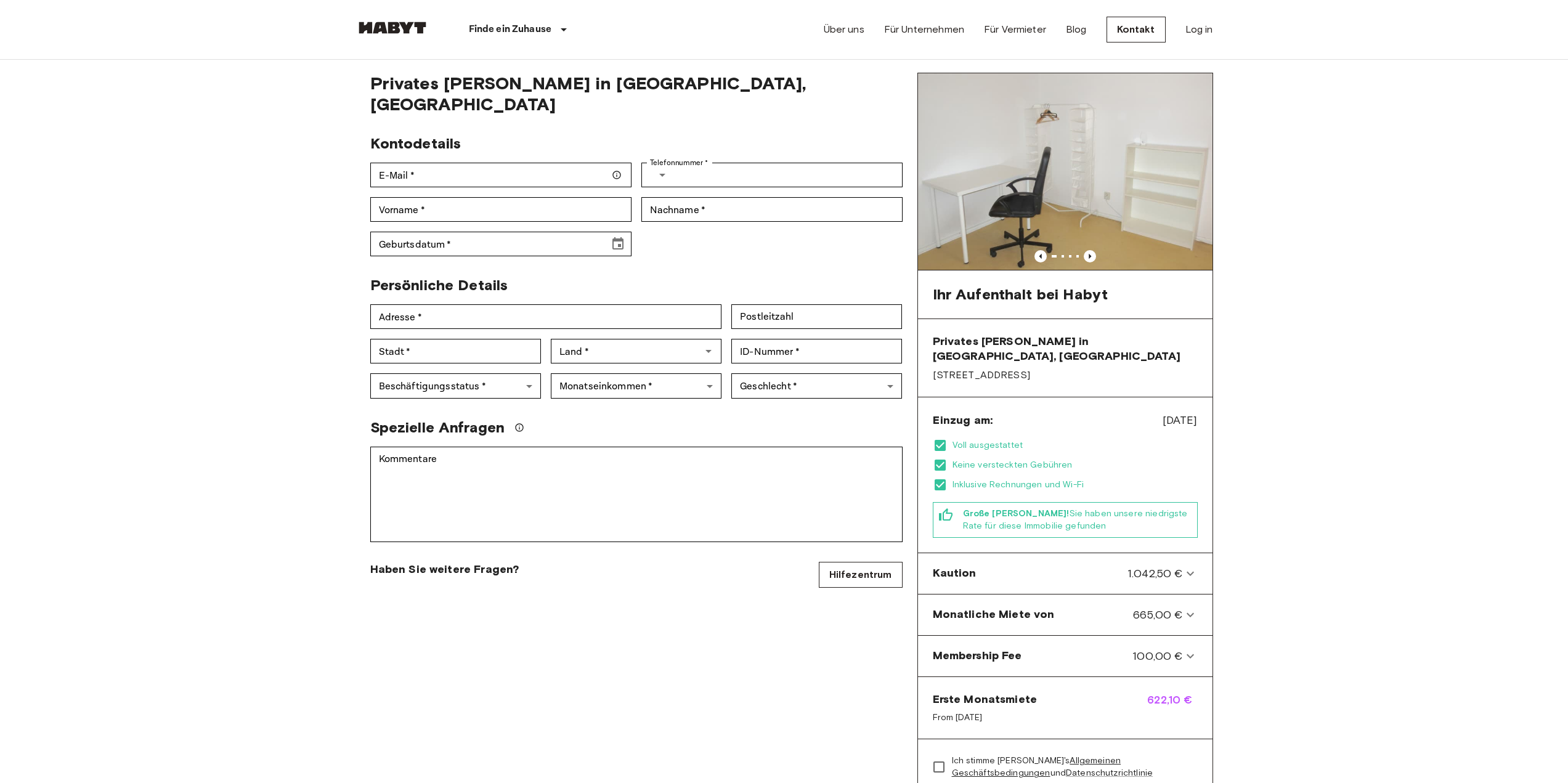
scroll to position [0, 0]
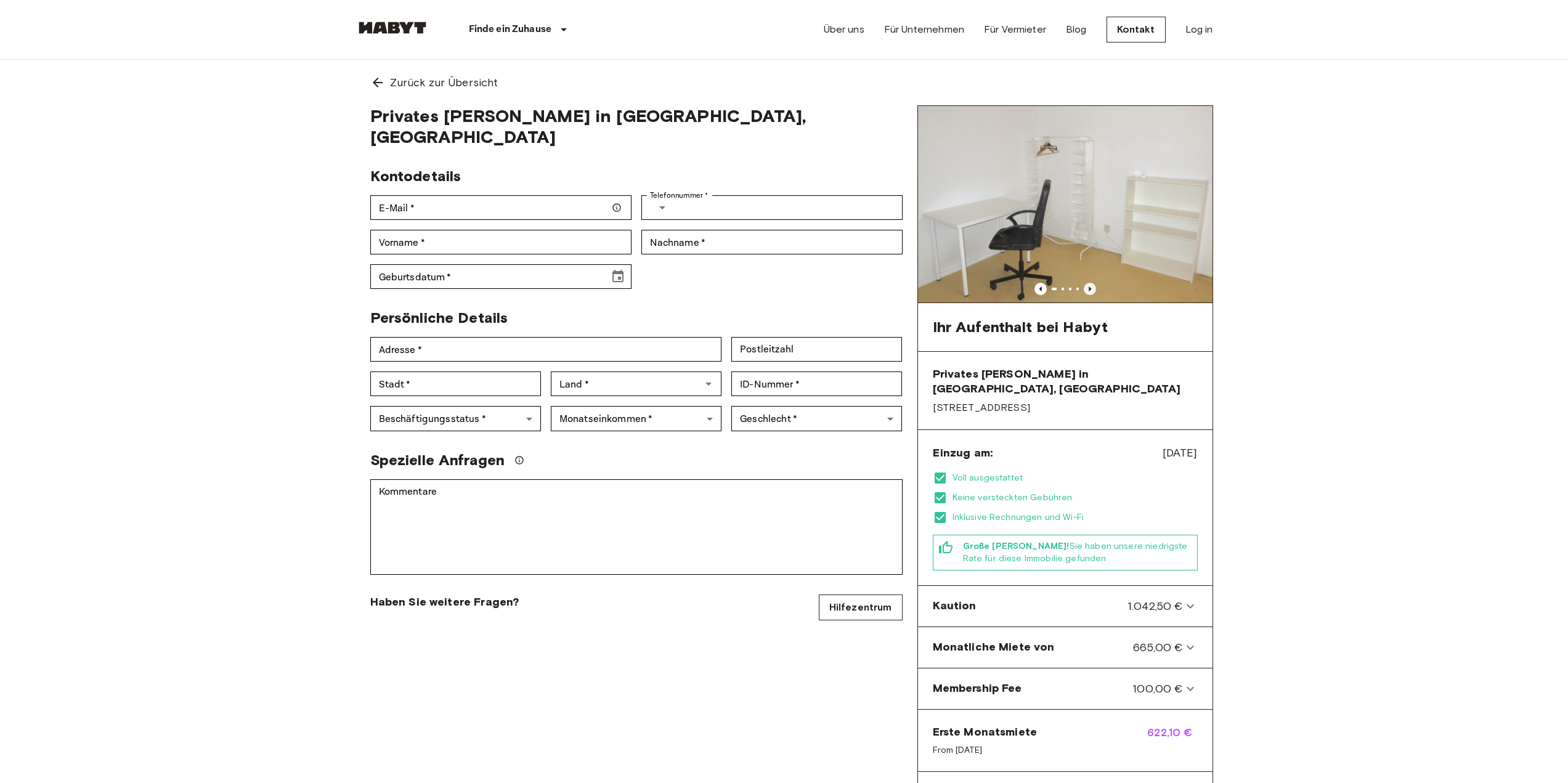
click at [1090, 286] on icon "Previous image" at bounding box center [1090, 289] width 12 height 12
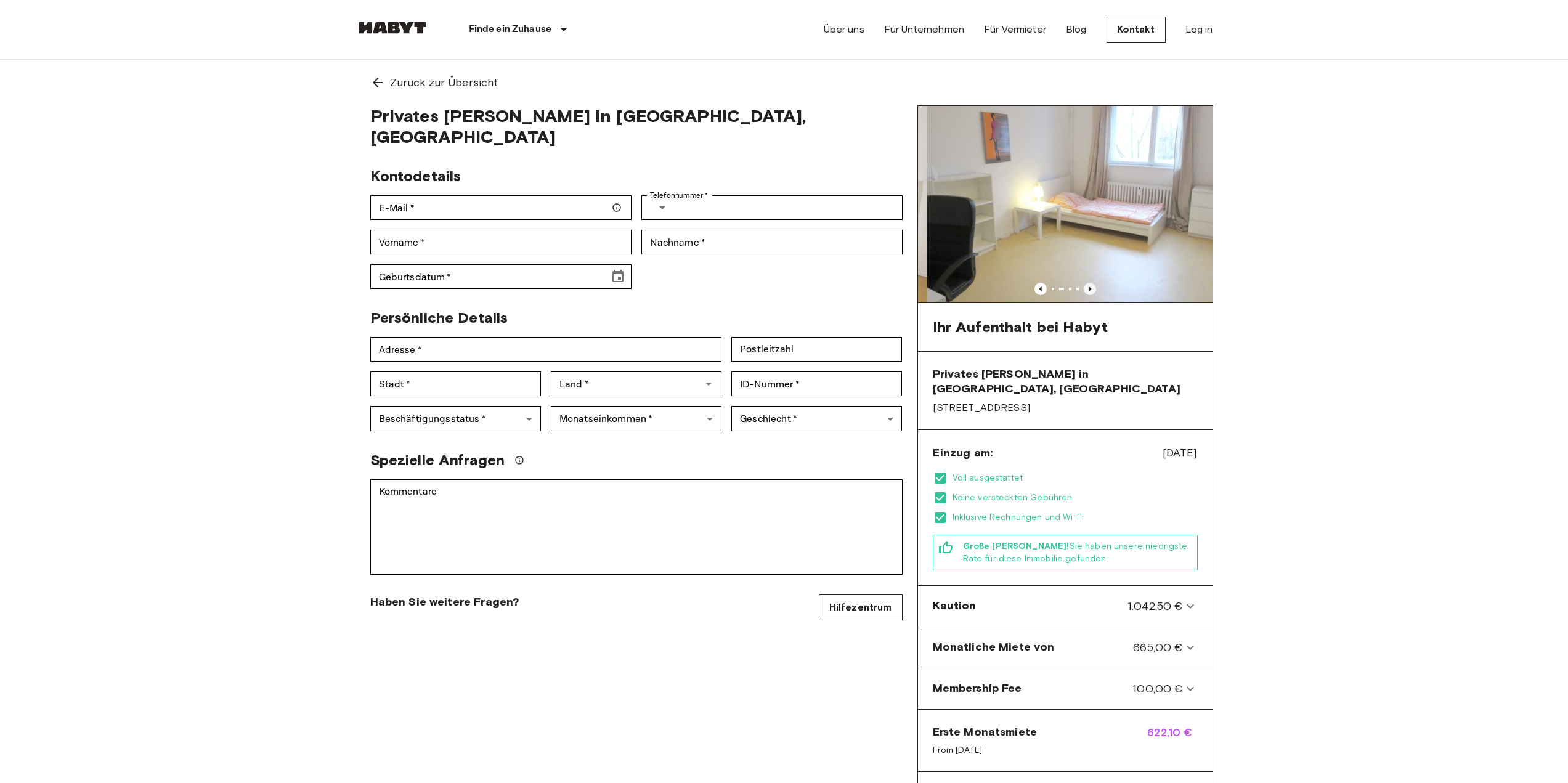
click at [1090, 286] on icon "Previous image" at bounding box center [1090, 289] width 12 height 12
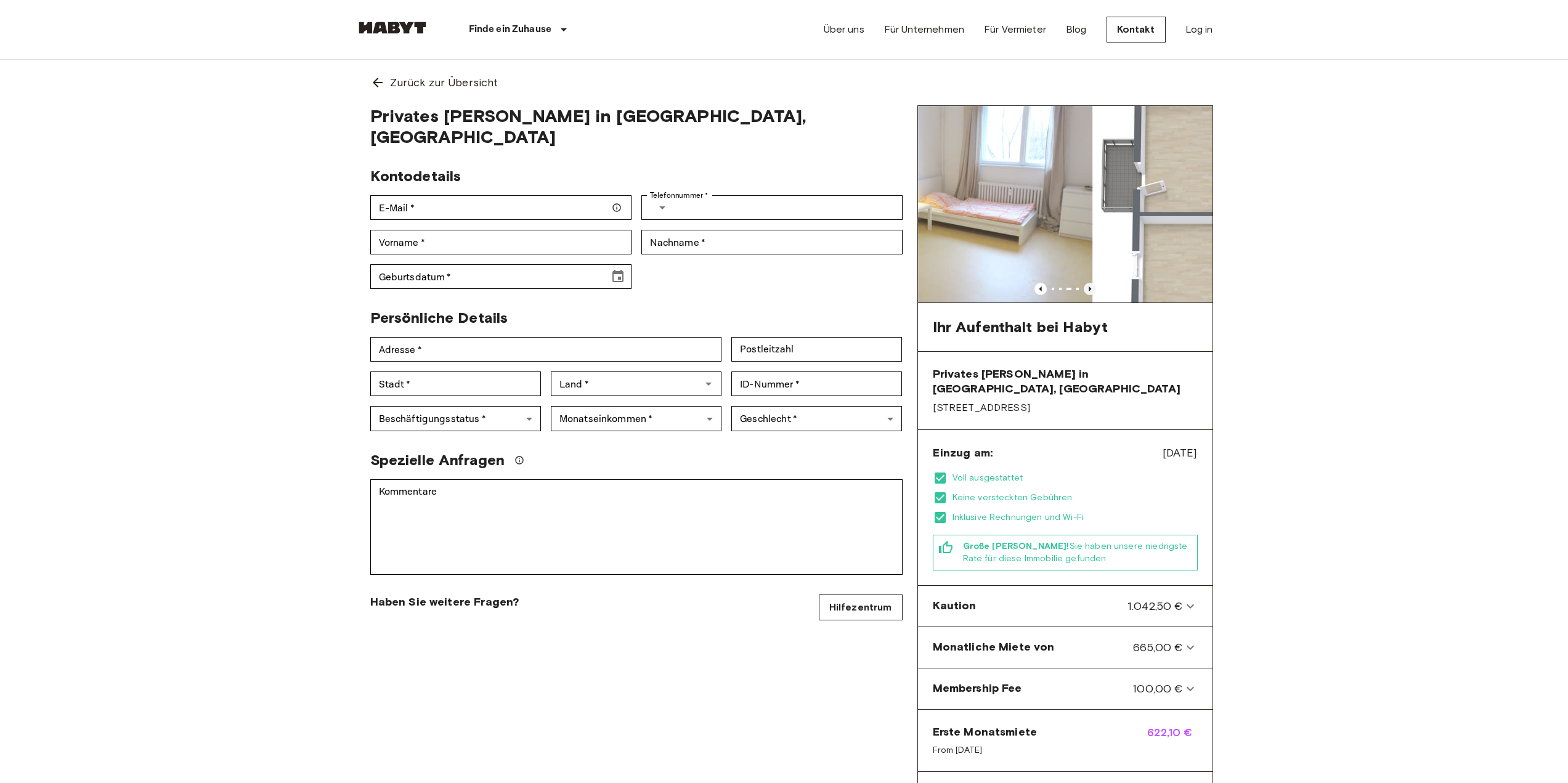
click at [1090, 286] on icon "Previous image" at bounding box center [1090, 289] width 12 height 12
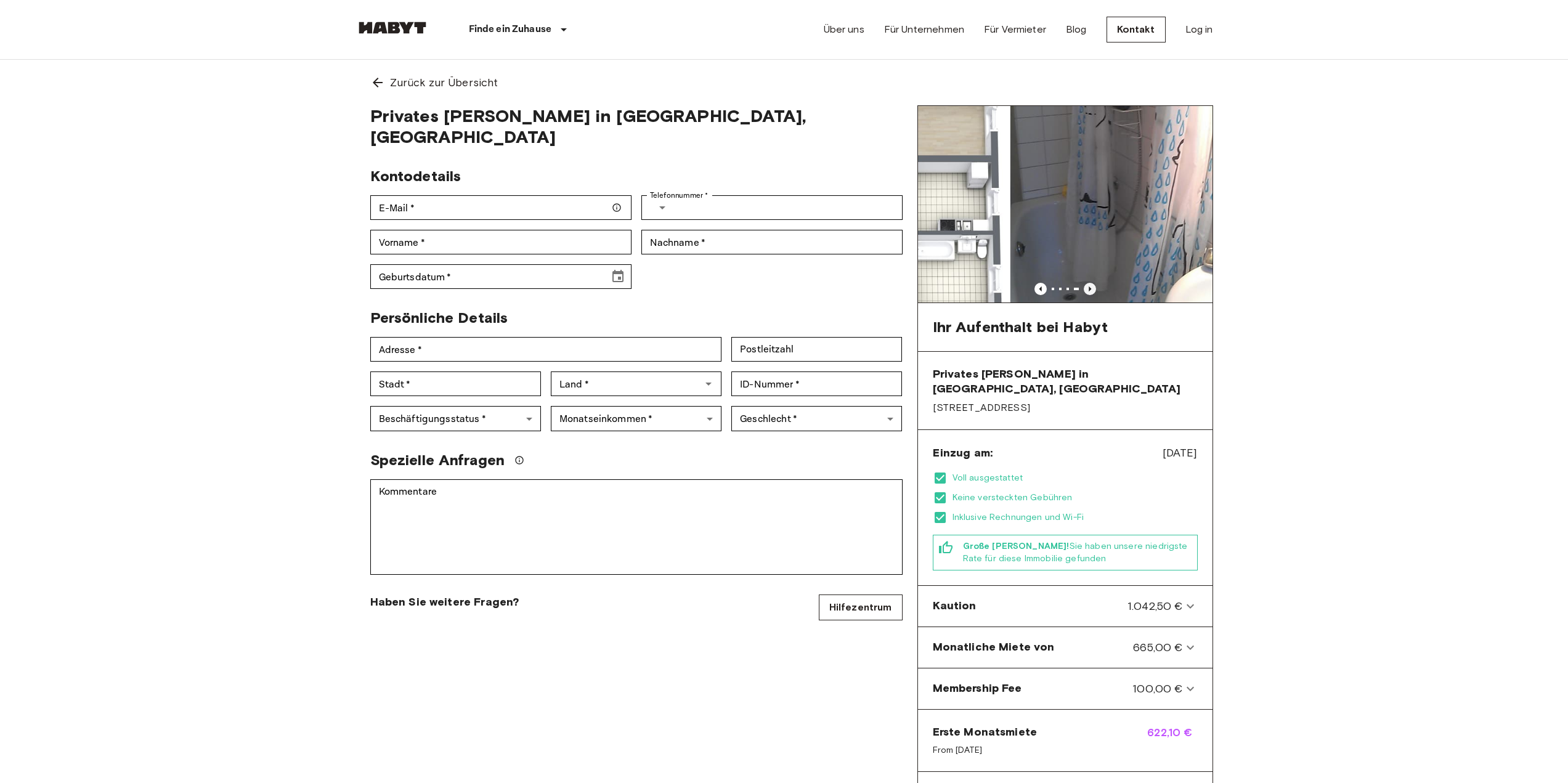
click at [1090, 286] on icon "Previous image" at bounding box center [1090, 289] width 12 height 12
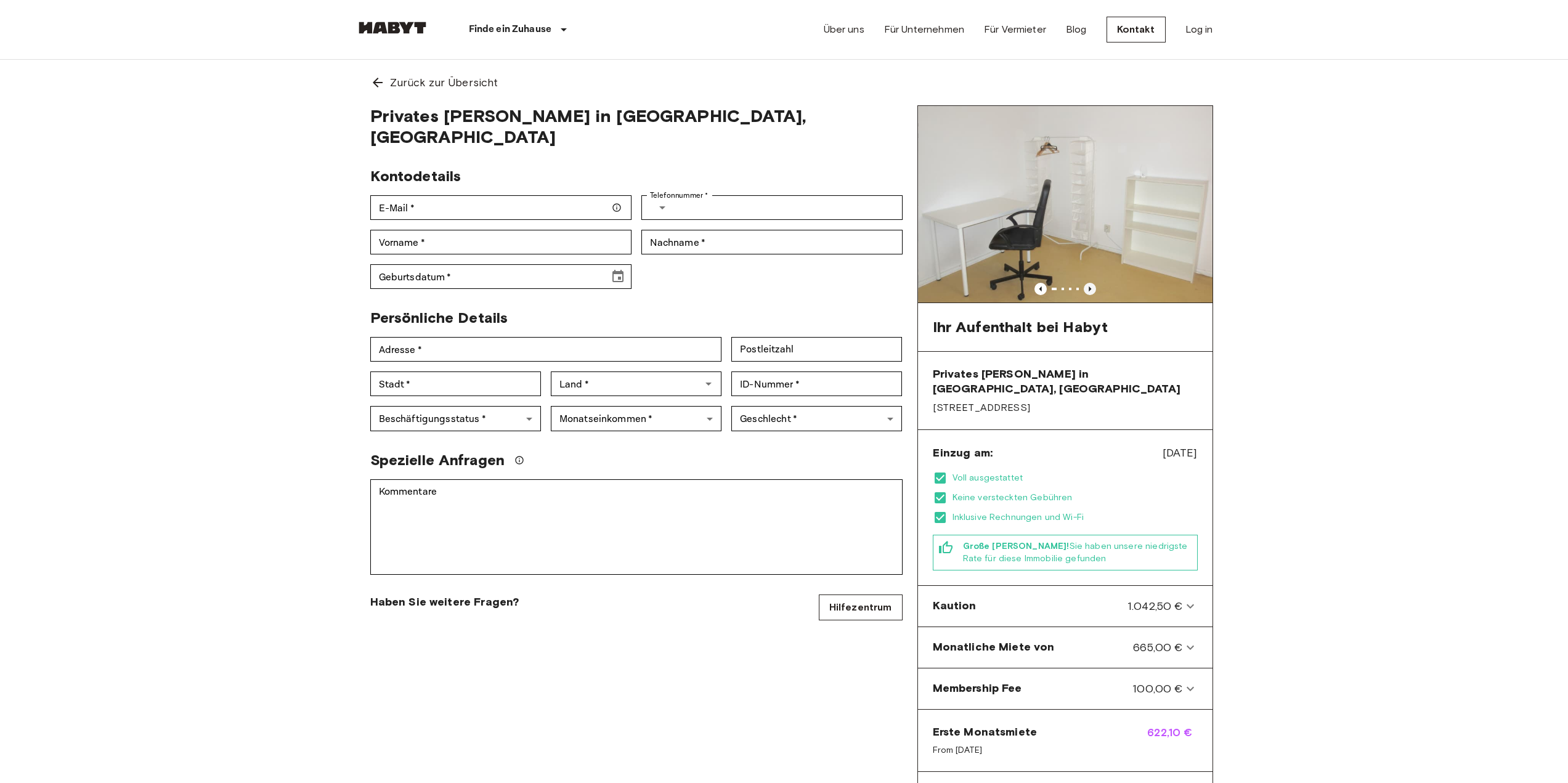
click at [1090, 286] on icon "Previous image" at bounding box center [1090, 289] width 12 height 12
